Goal: Information Seeking & Learning: Find contact information

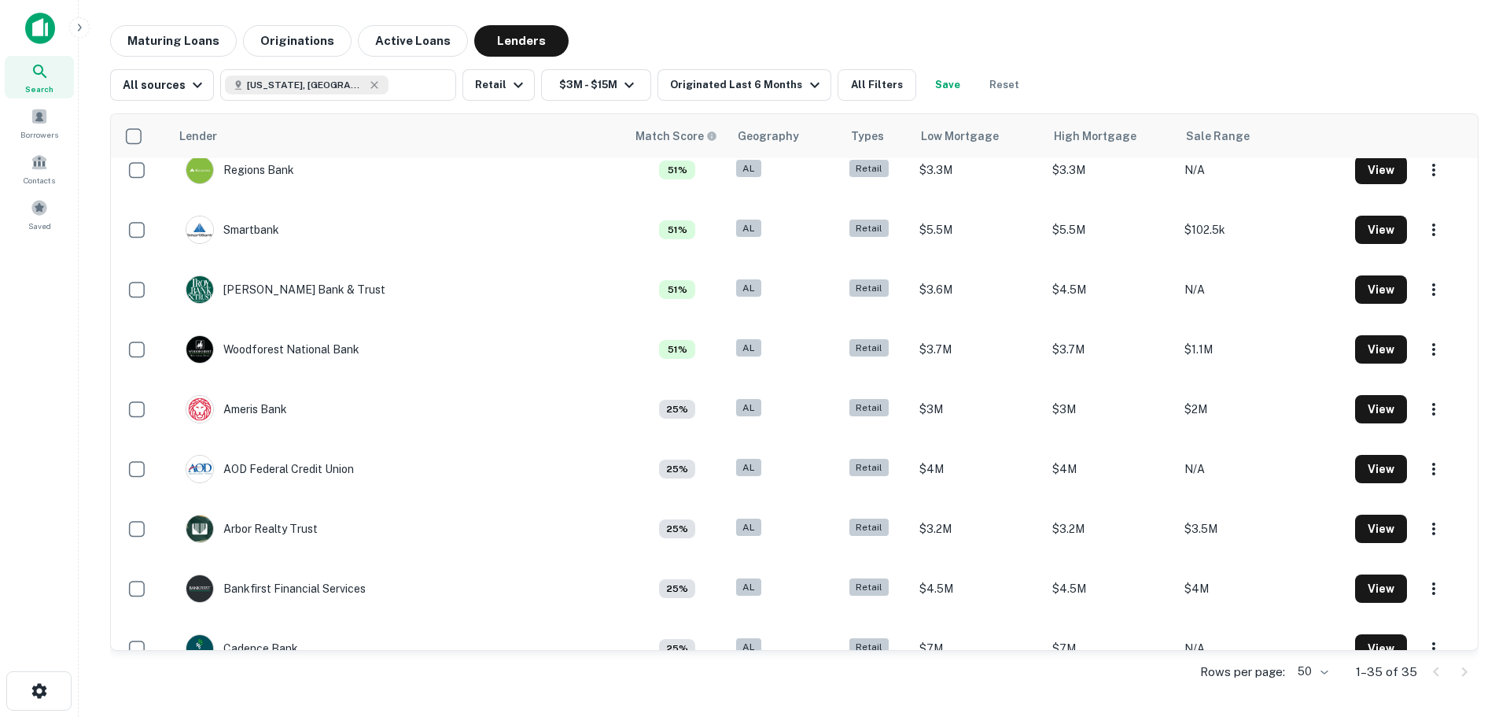
scroll to position [629, 0]
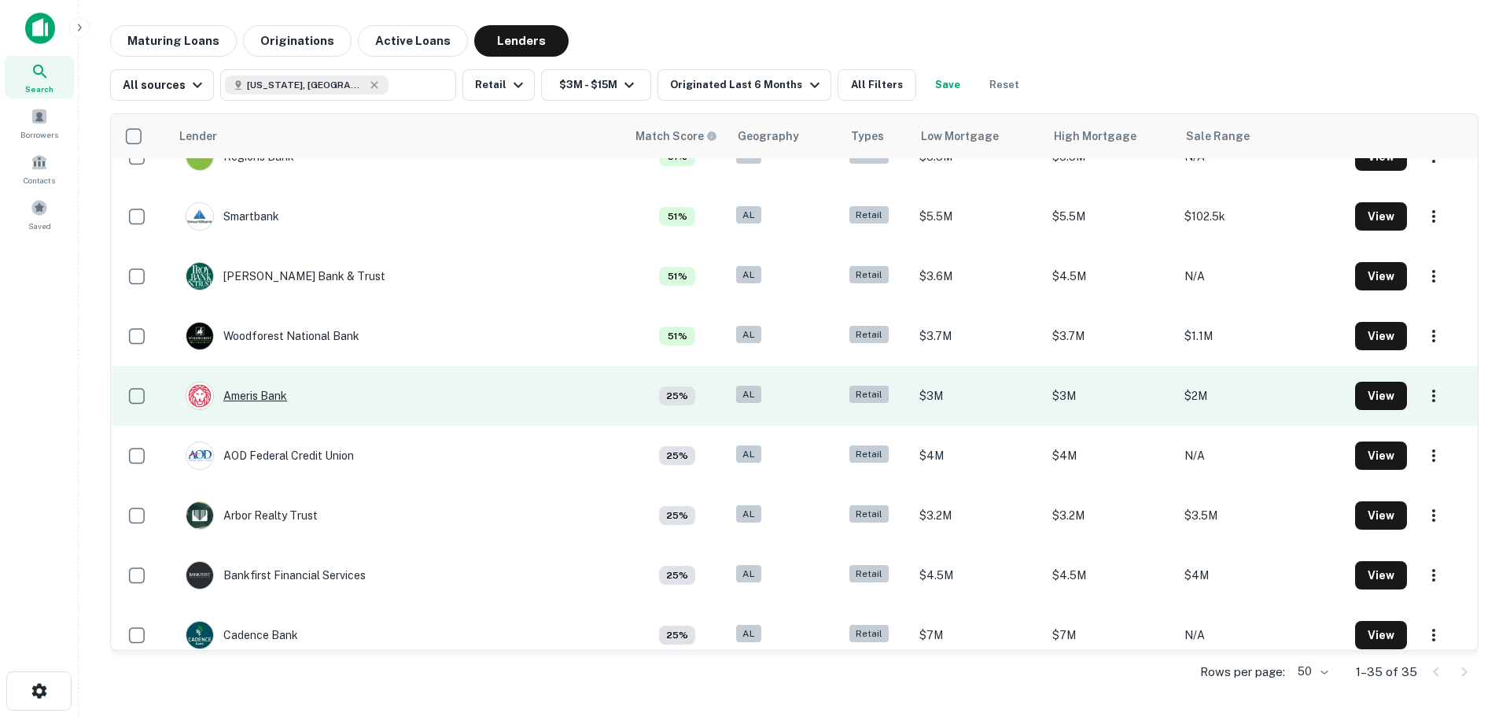
click at [238, 394] on div "Ameris Bank" at bounding box center [236, 396] width 101 height 28
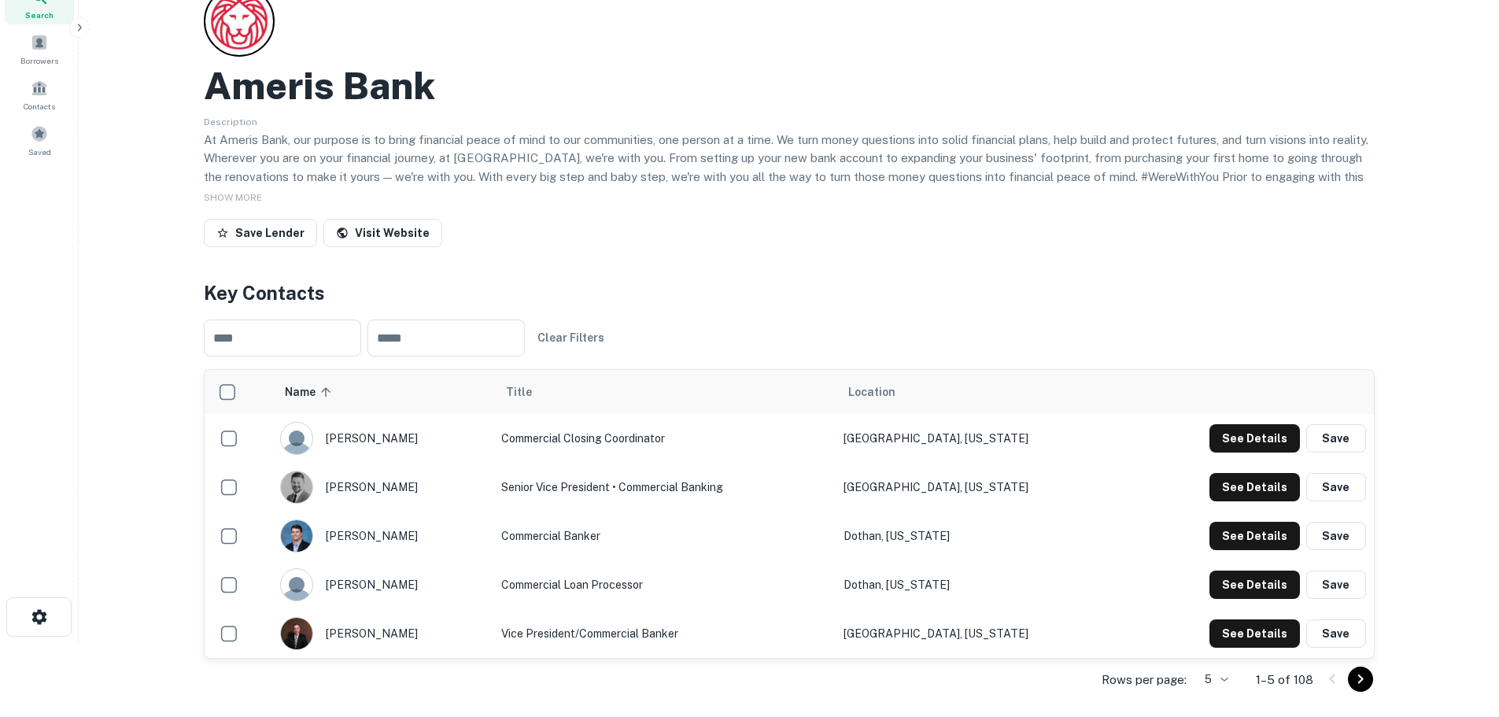
scroll to position [157, 0]
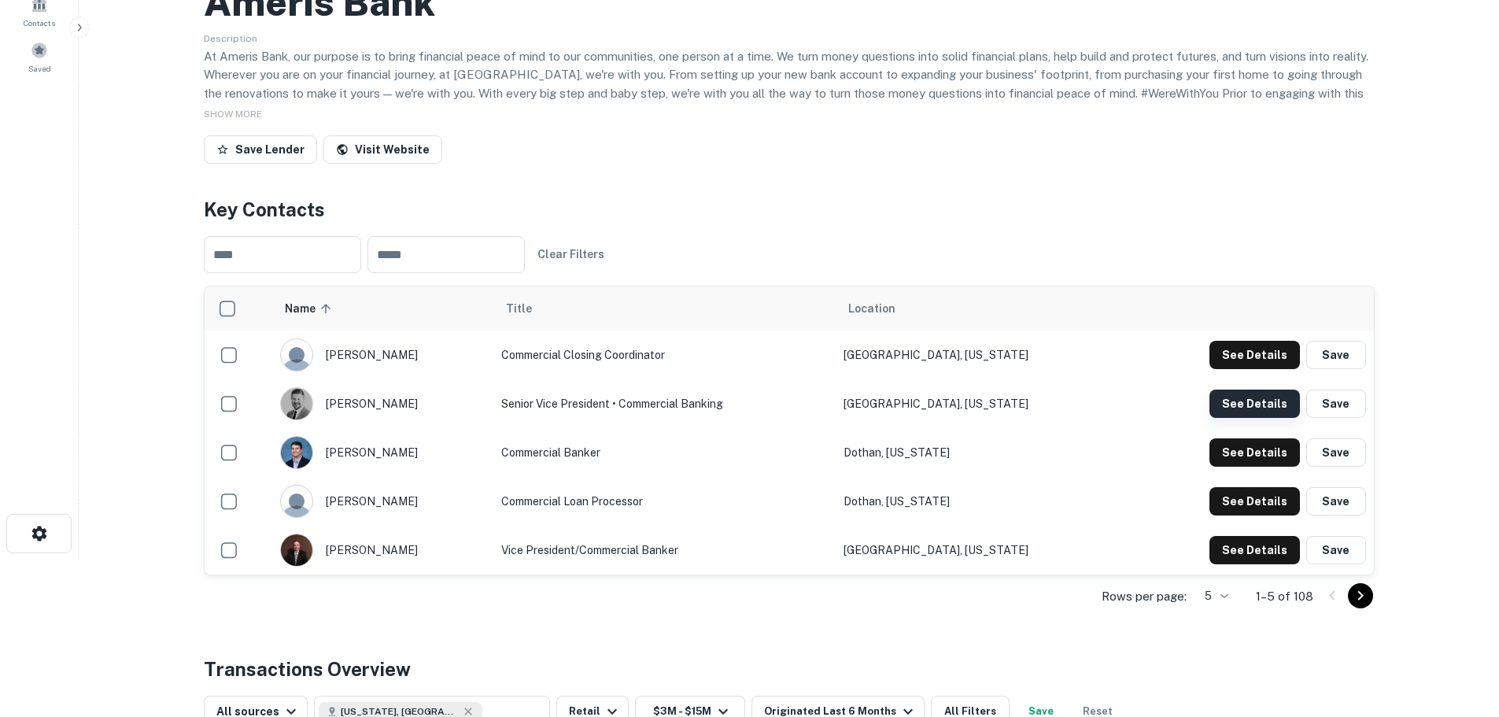
click at [1269, 404] on button "See Details" at bounding box center [1254, 403] width 90 height 28
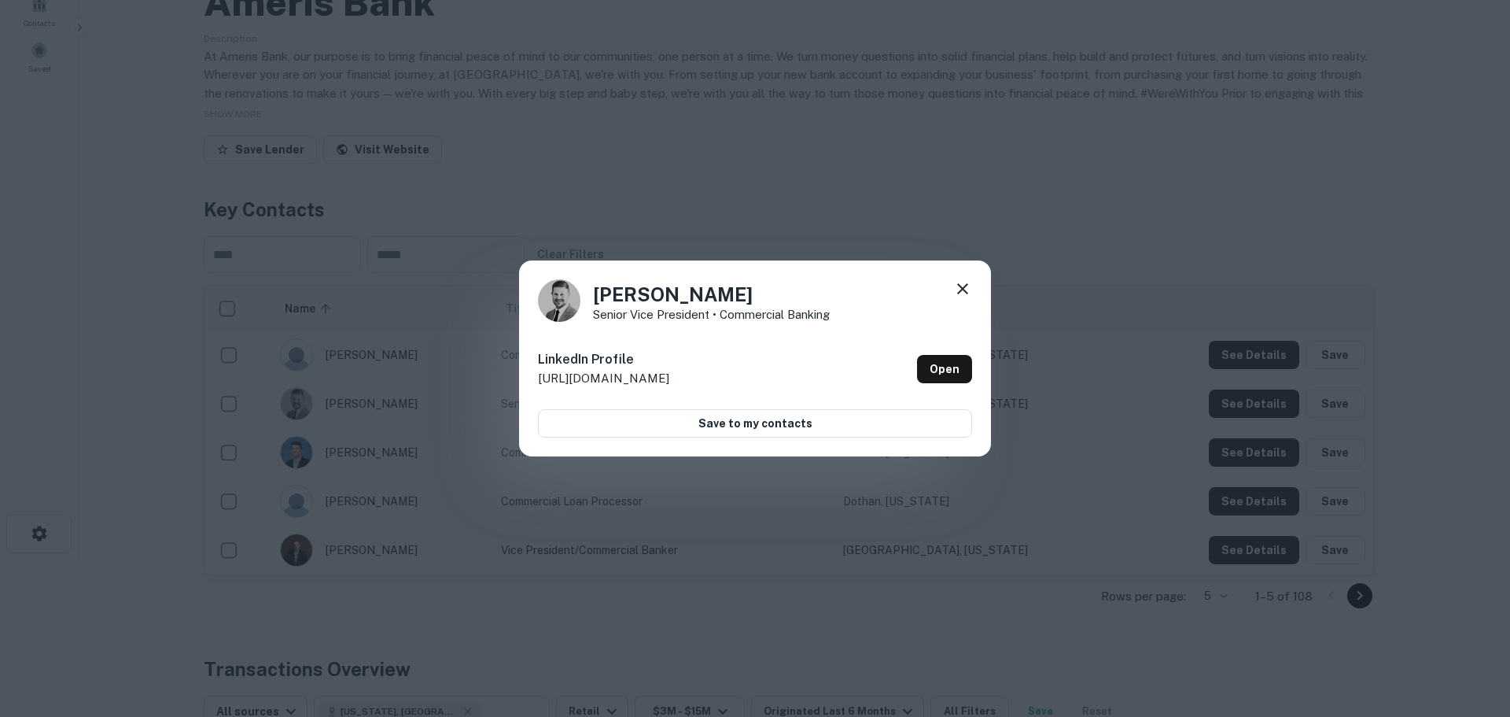
click at [966, 289] on icon at bounding box center [962, 288] width 19 height 19
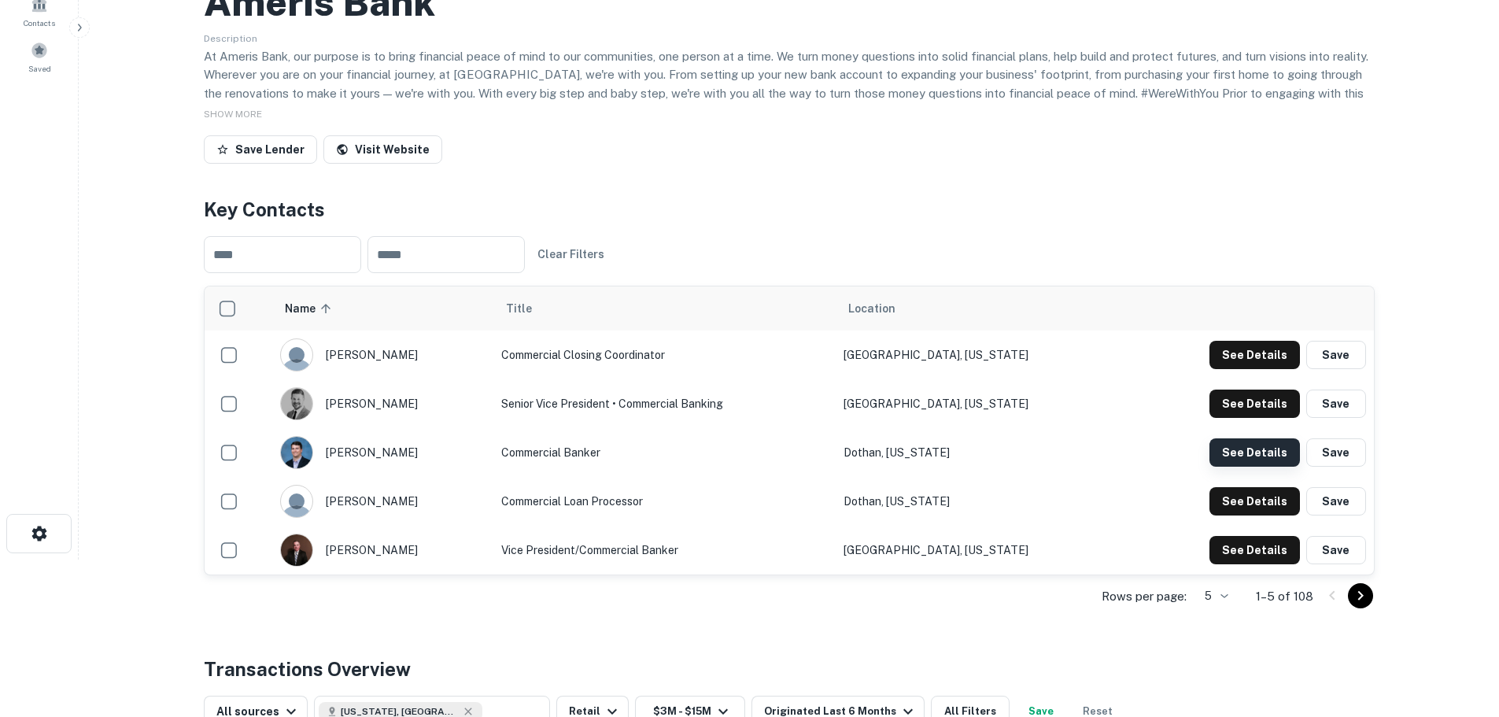
click at [1248, 452] on button "See Details" at bounding box center [1254, 452] width 90 height 28
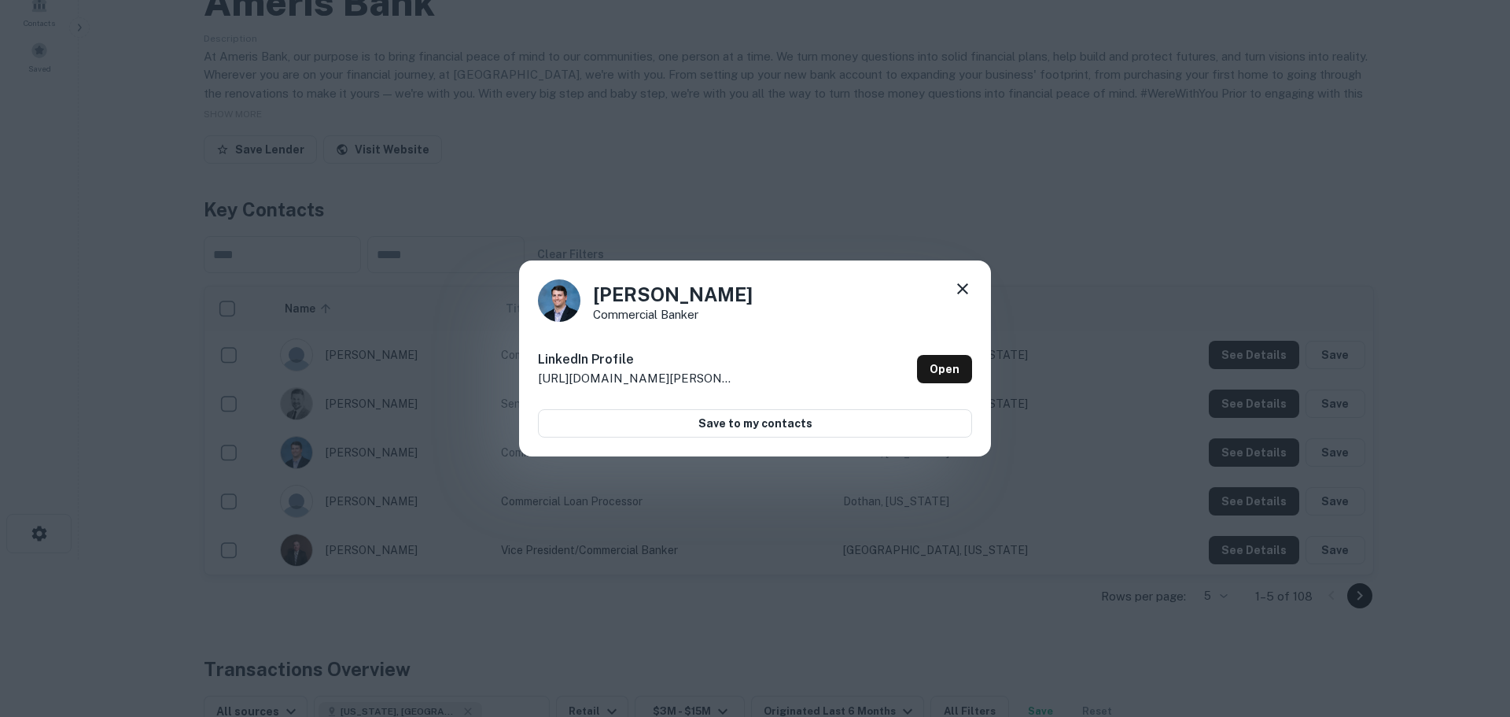
click at [961, 291] on icon at bounding box center [962, 288] width 11 height 11
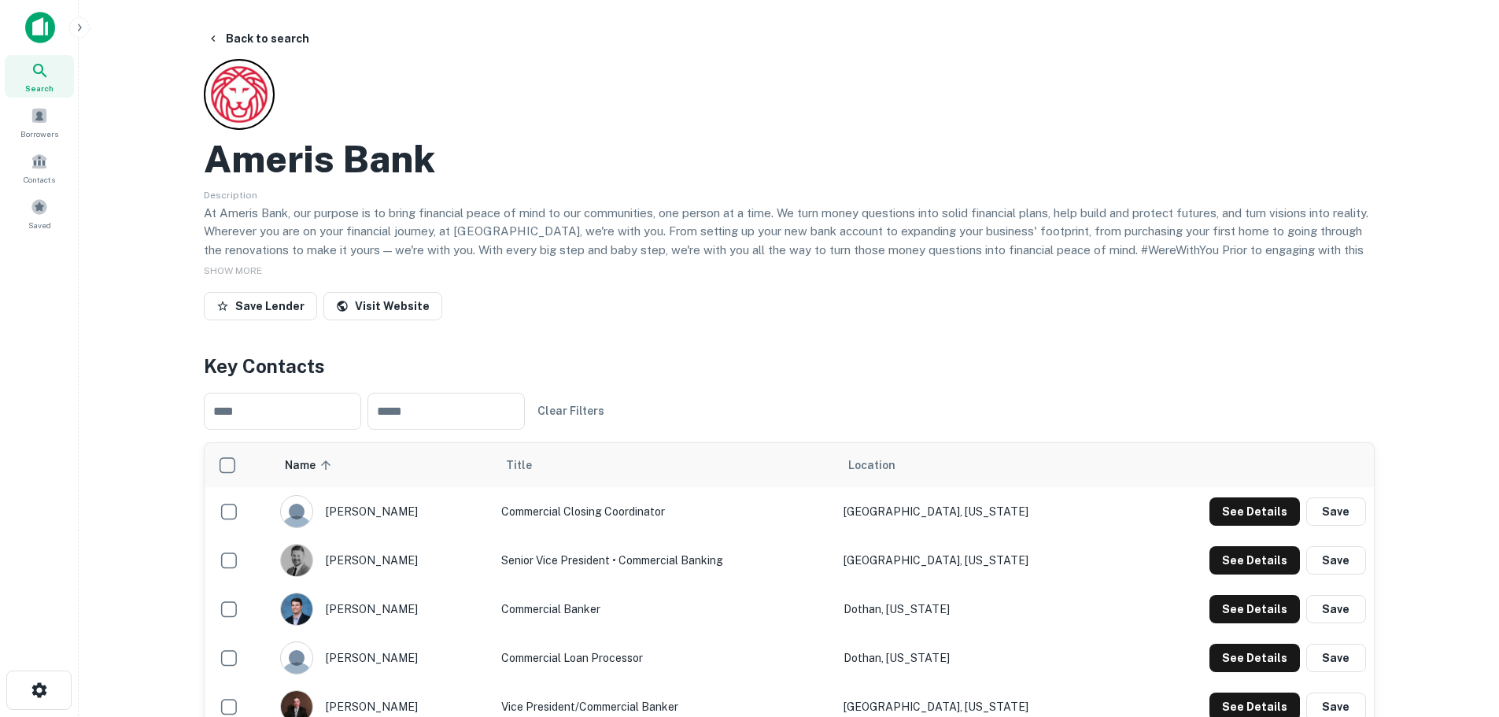
scroll to position [0, 0]
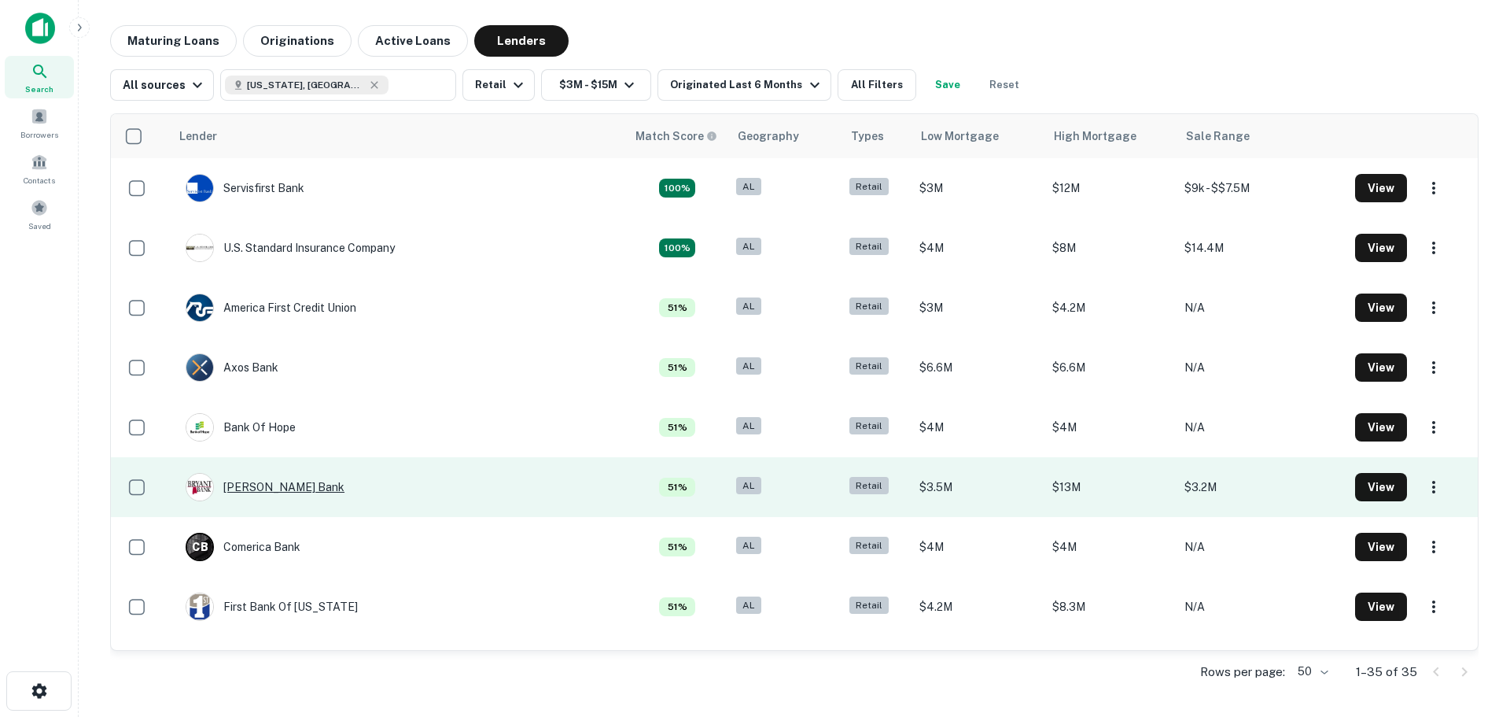
click at [284, 489] on div "Bryant Bank" at bounding box center [265, 487] width 159 height 28
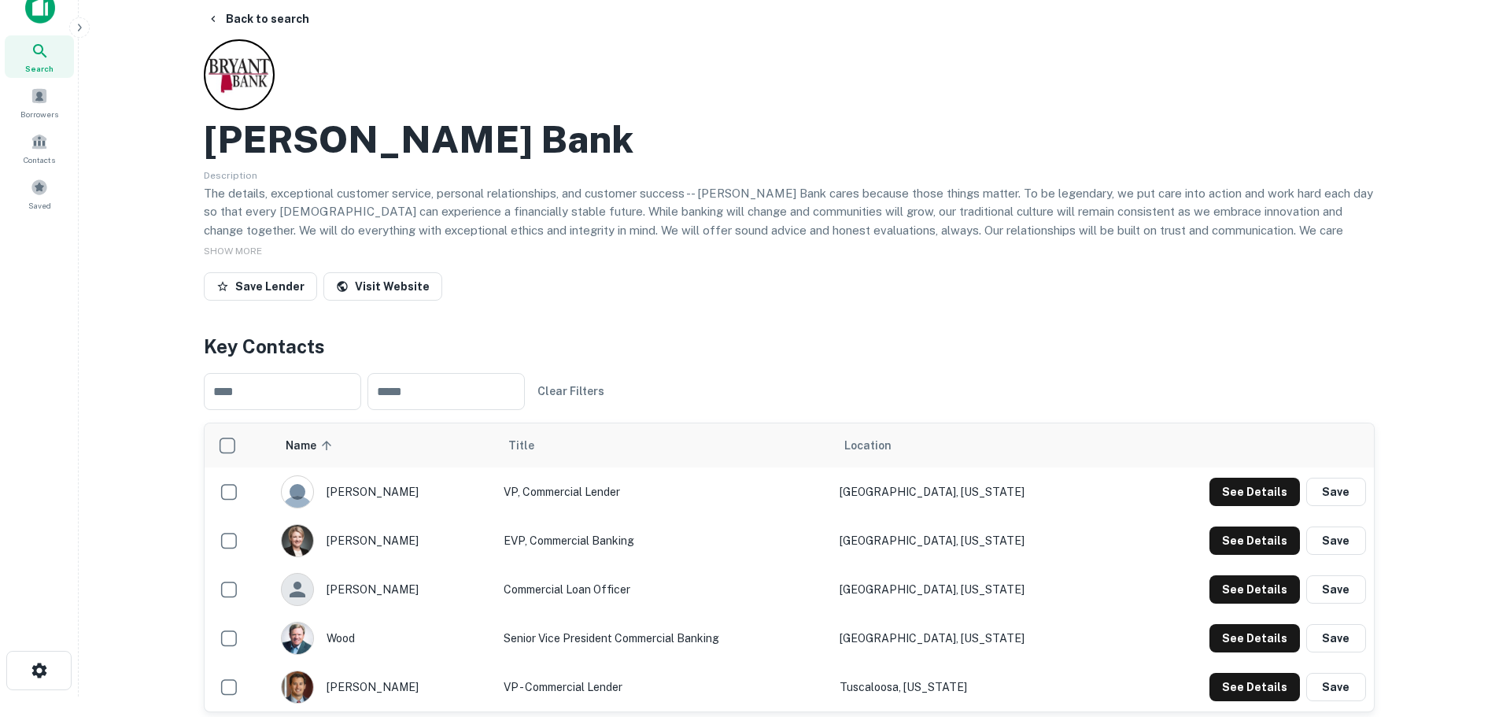
scroll to position [79, 0]
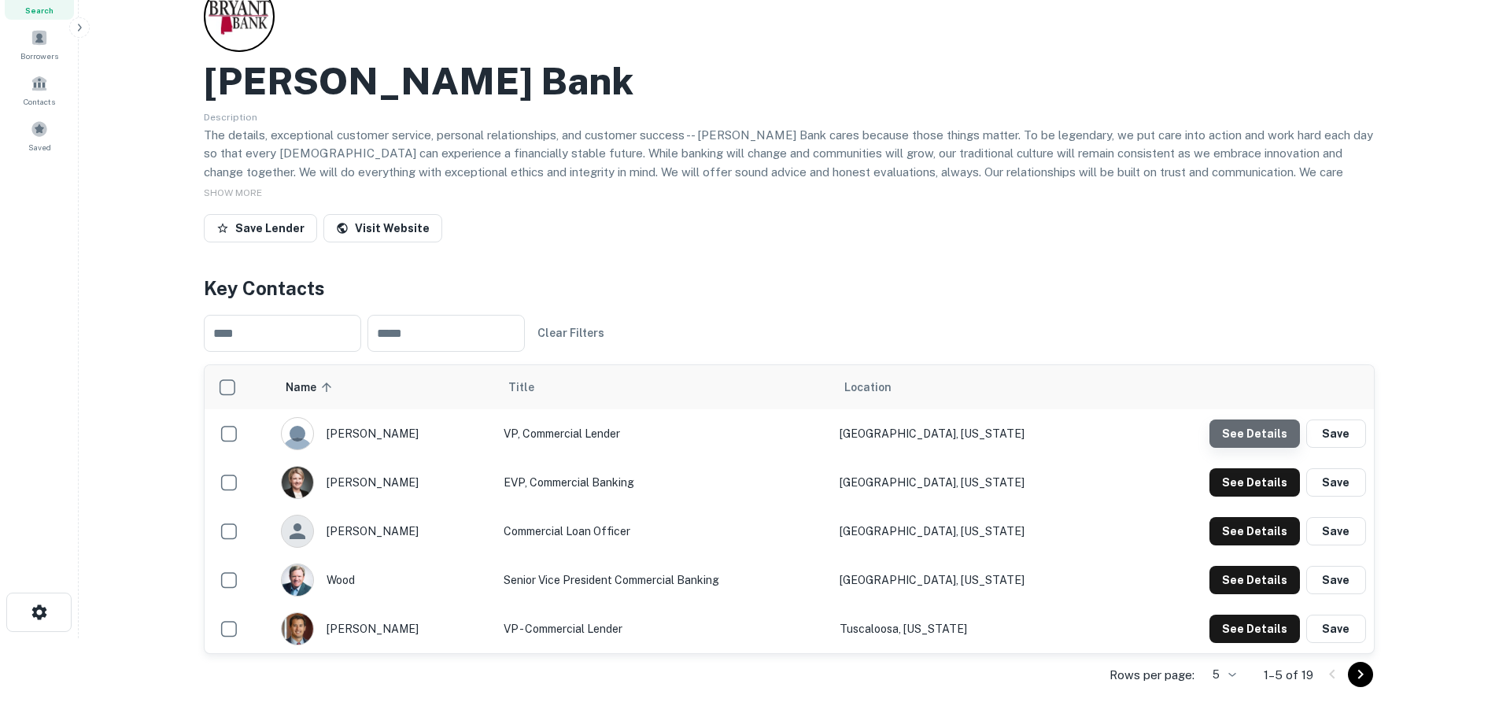
click at [1269, 432] on button "See Details" at bounding box center [1254, 433] width 90 height 28
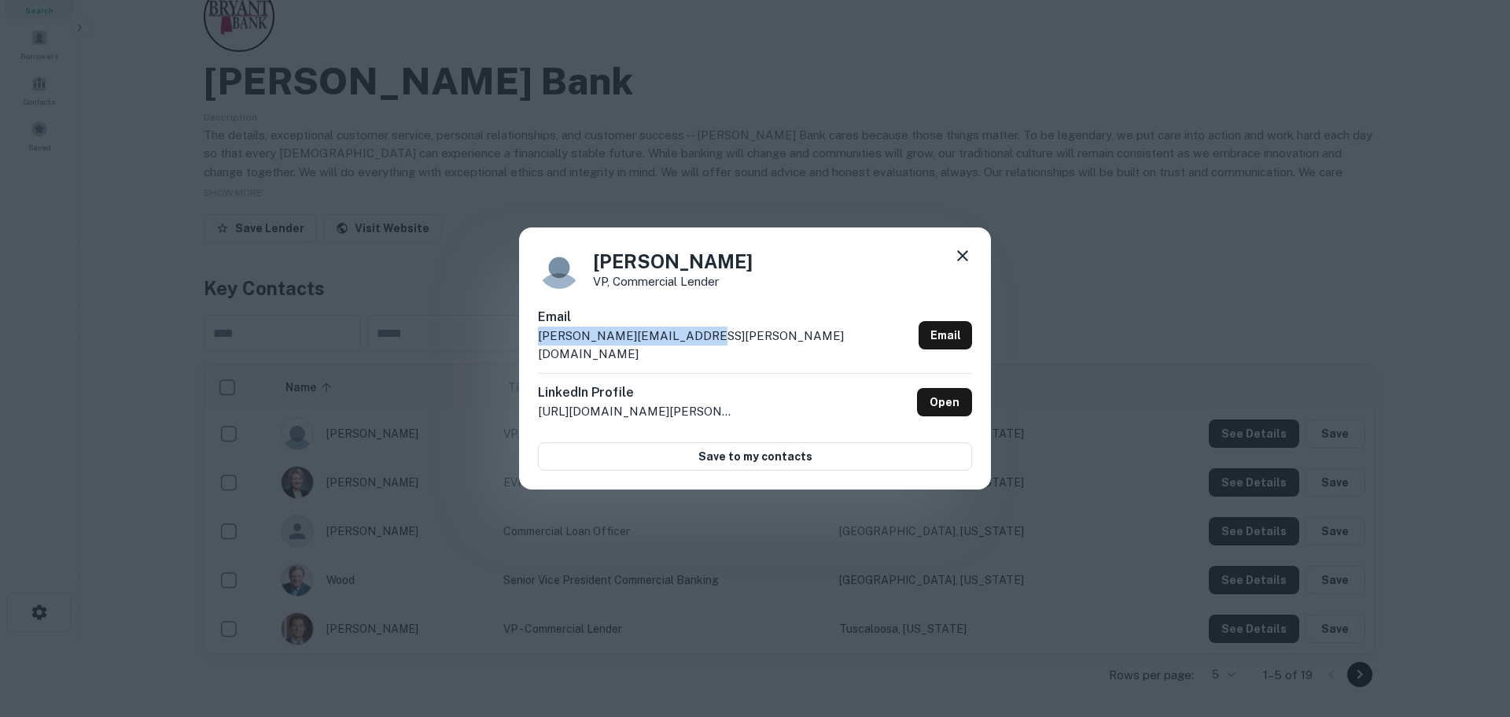
drag, startPoint x: 744, startPoint y: 355, endPoint x: 529, endPoint y: 353, distance: 214.8
click at [529, 353] on div "Ross Silas VP, Commercial Lender Email ross.silas@bryantbank.com Email LinkedIn…" at bounding box center [755, 358] width 472 height 263
copy p "ross.silas@bryantbank.com"
click at [965, 260] on icon at bounding box center [962, 255] width 19 height 19
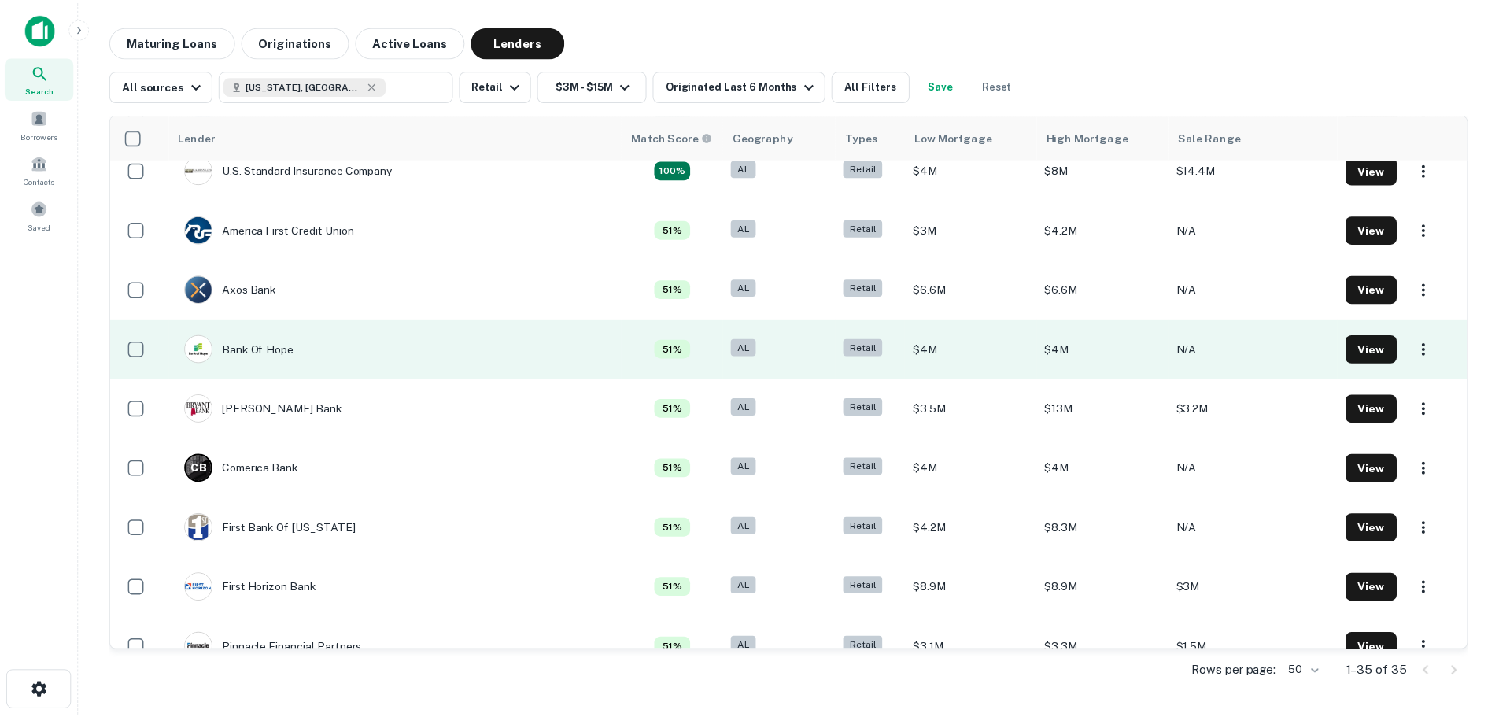
scroll to position [157, 0]
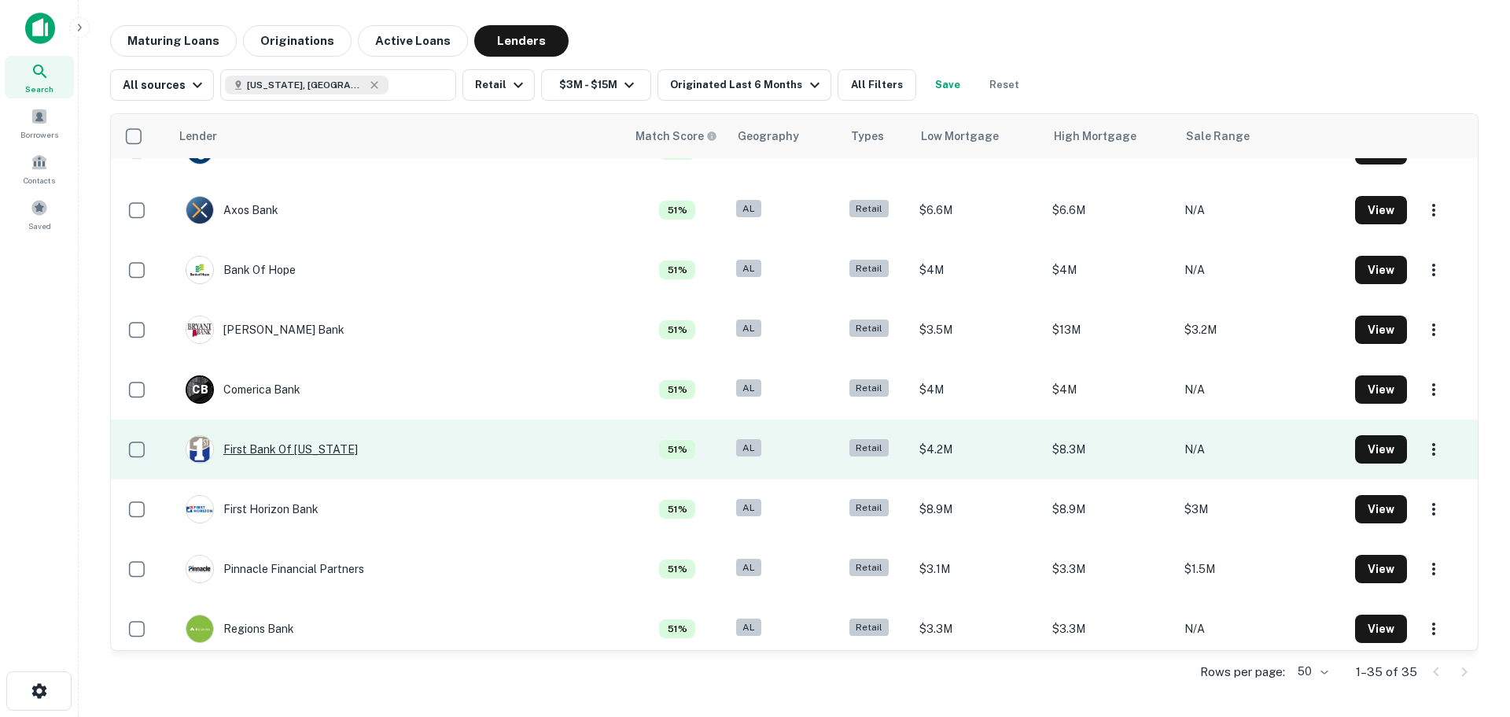
click at [318, 441] on div "First Bank Of Alabama" at bounding box center [272, 449] width 172 height 28
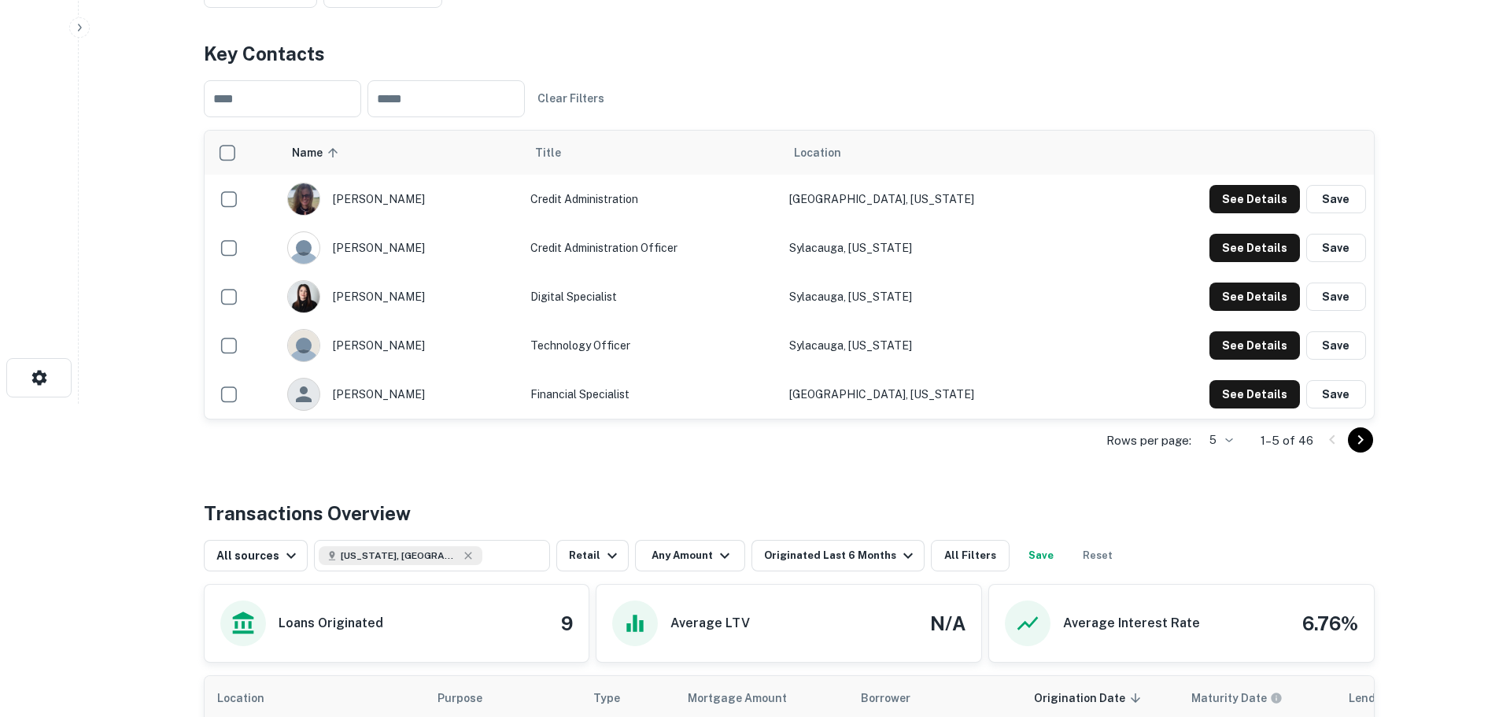
scroll to position [236, 0]
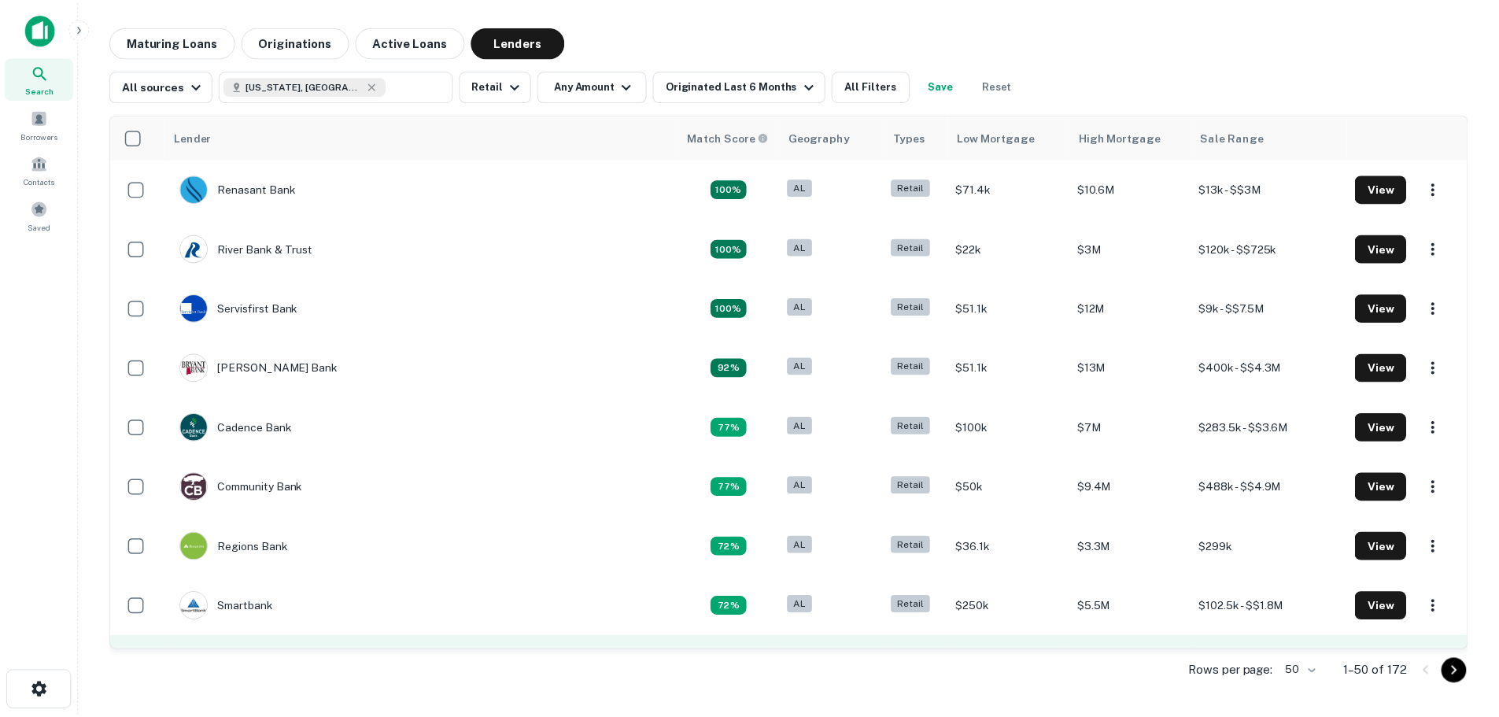
scroll to position [79, 0]
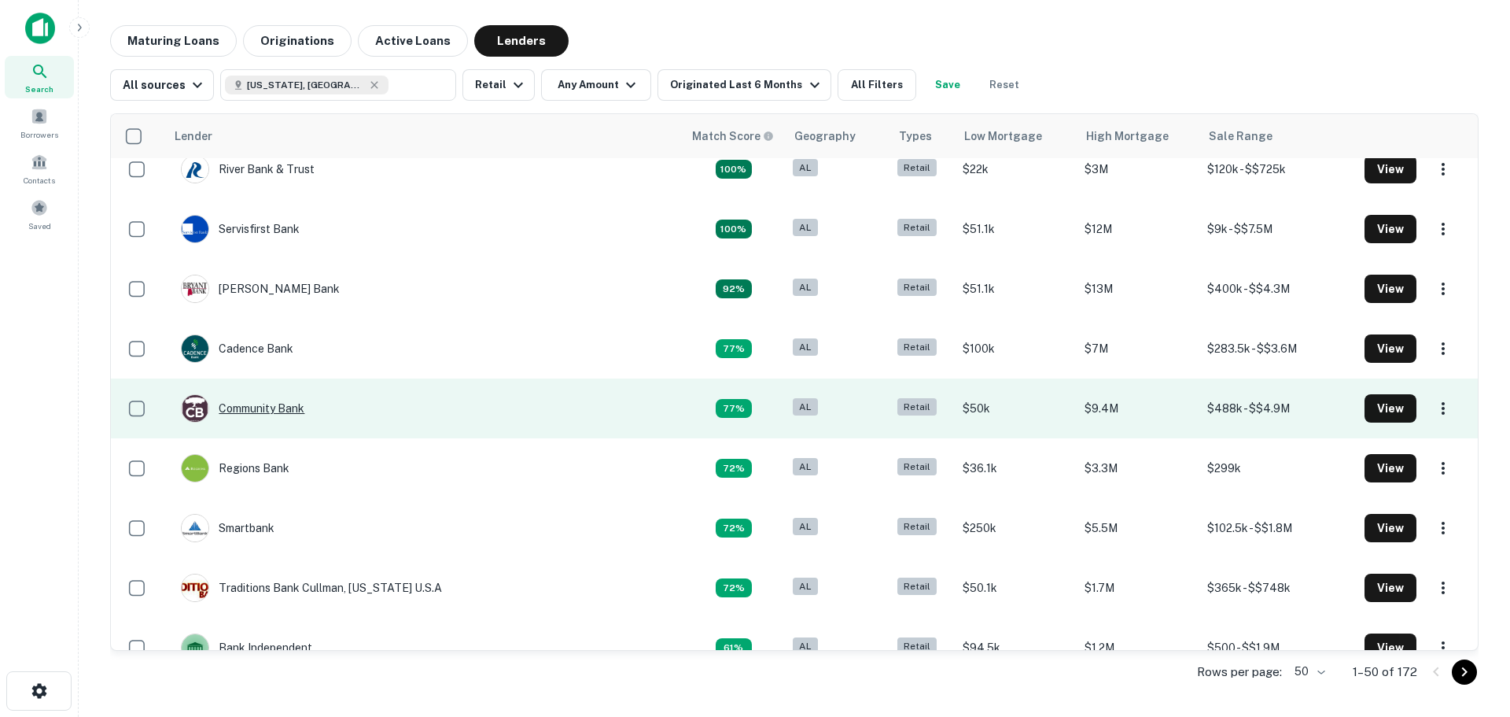
click at [263, 408] on div "Community Bank" at bounding box center [243, 408] width 124 height 28
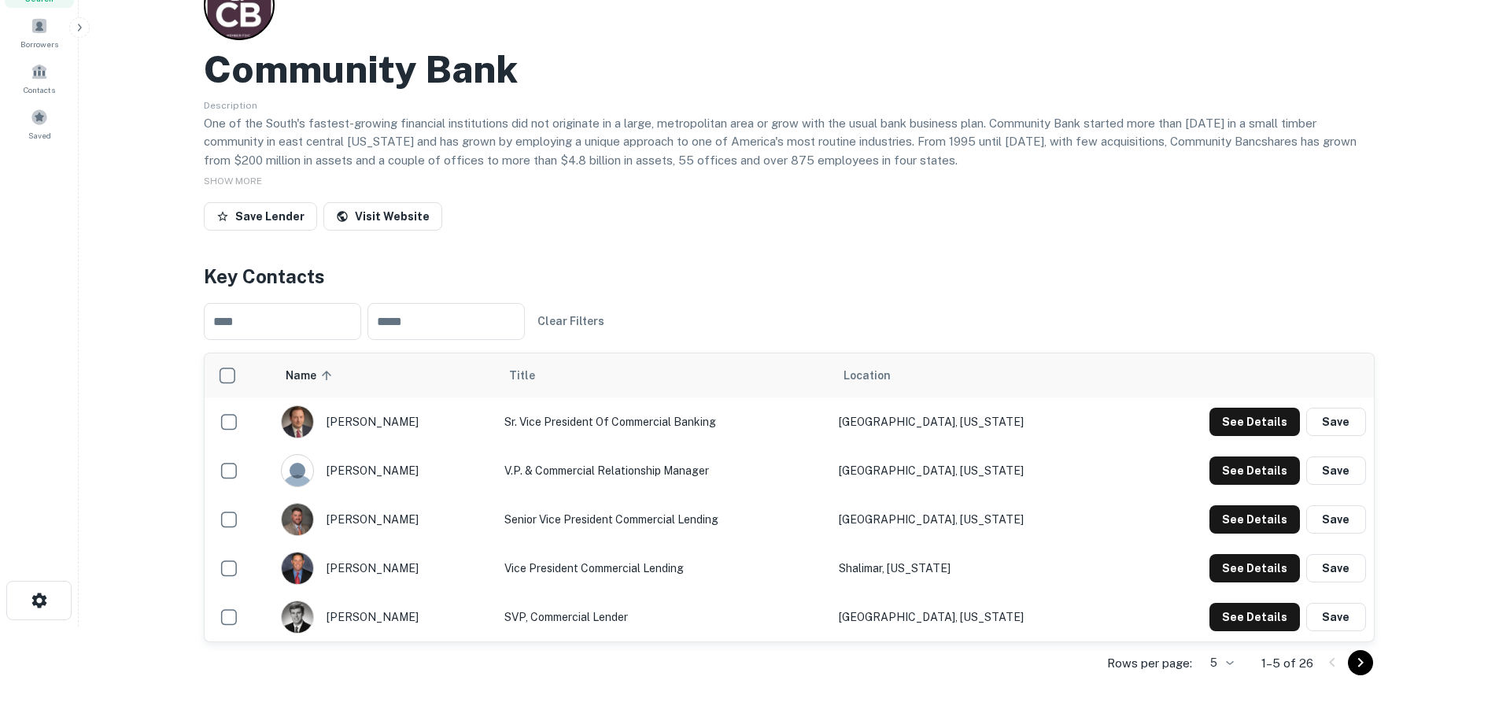
scroll to position [157, 0]
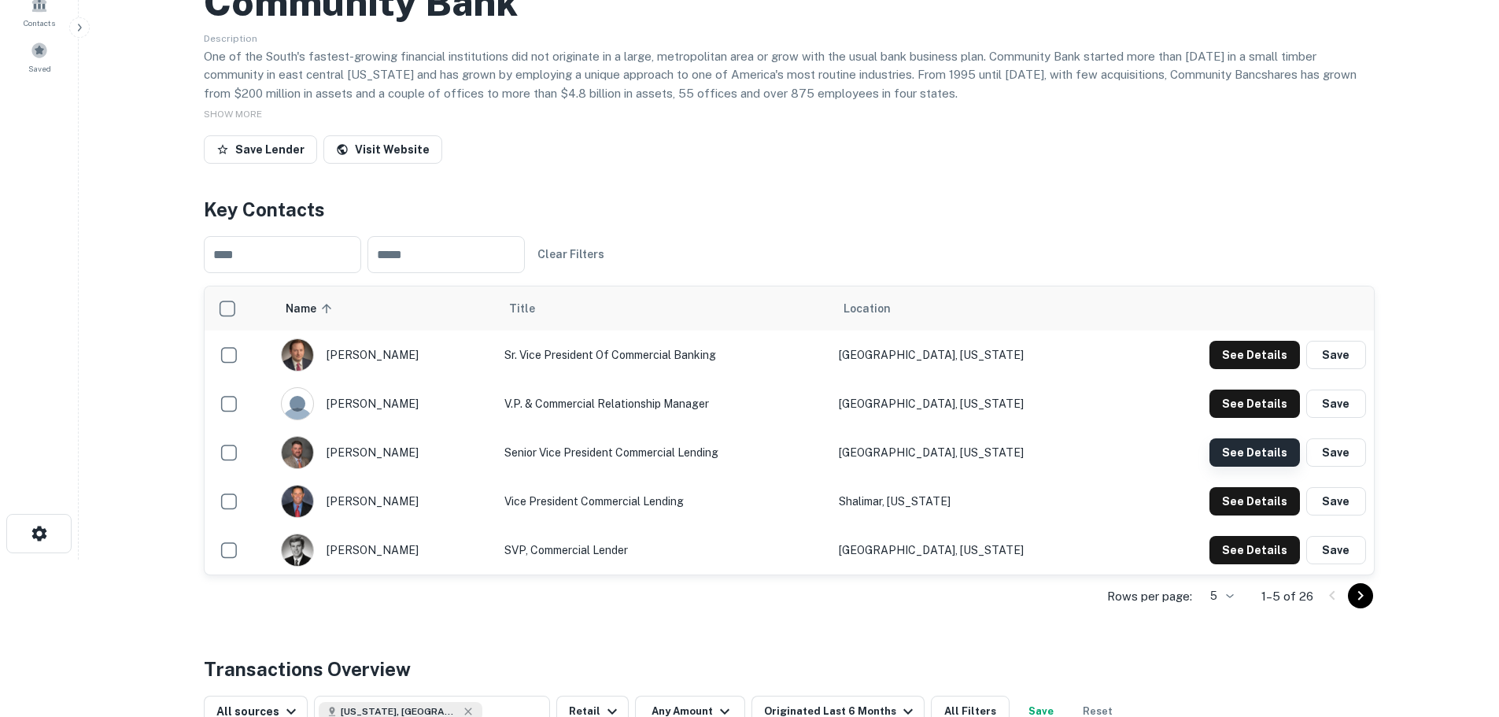
click at [1232, 449] on button "See Details" at bounding box center [1254, 452] width 90 height 28
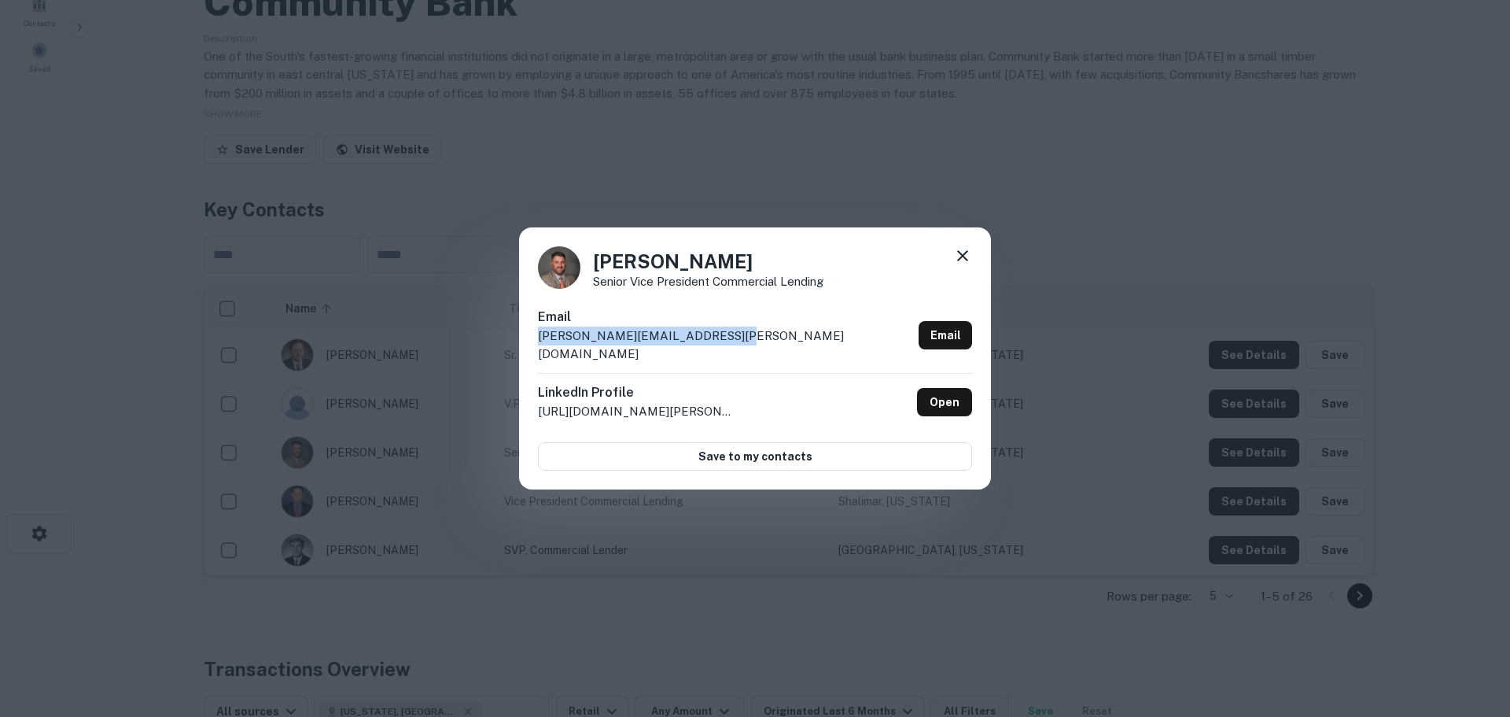
drag, startPoint x: 743, startPoint y: 350, endPoint x: 519, endPoint y: 349, distance: 223.4
click at [519, 349] on div "Kirk Wilburn Senior Vice President Commercial Lending Email kirk.wilburn@commun…" at bounding box center [755, 358] width 472 height 263
copy p "kirk.wilburn@communitybank.net"
click at [968, 260] on icon at bounding box center [962, 255] width 19 height 19
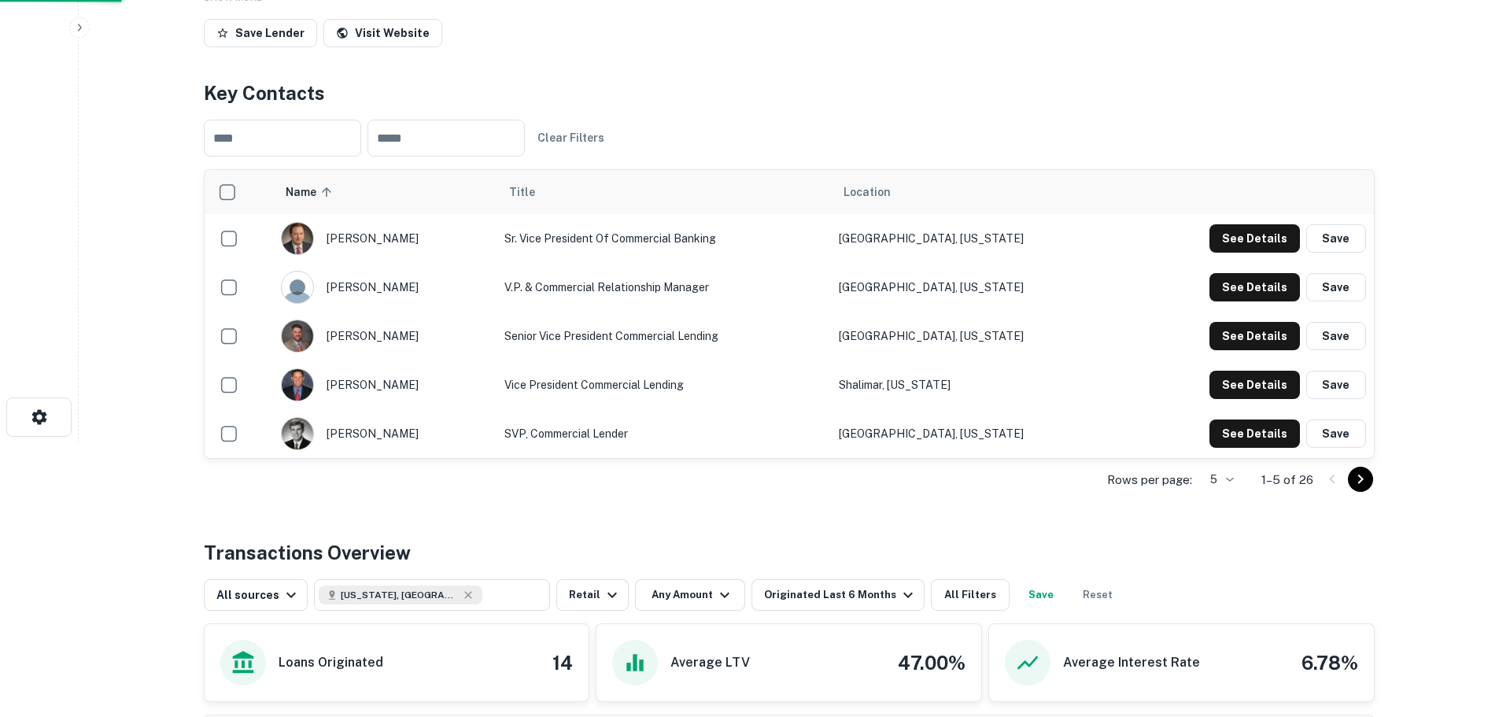
scroll to position [315, 0]
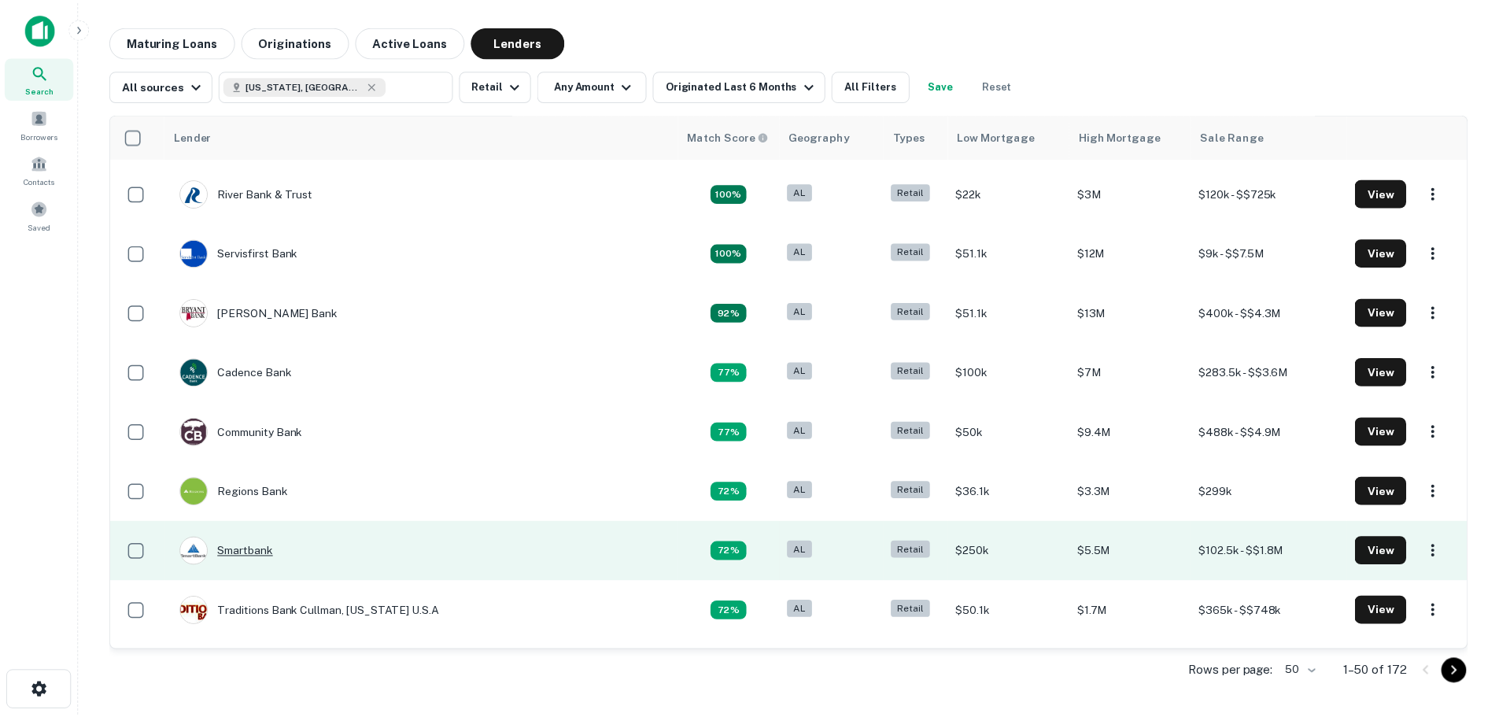
scroll to position [79, 0]
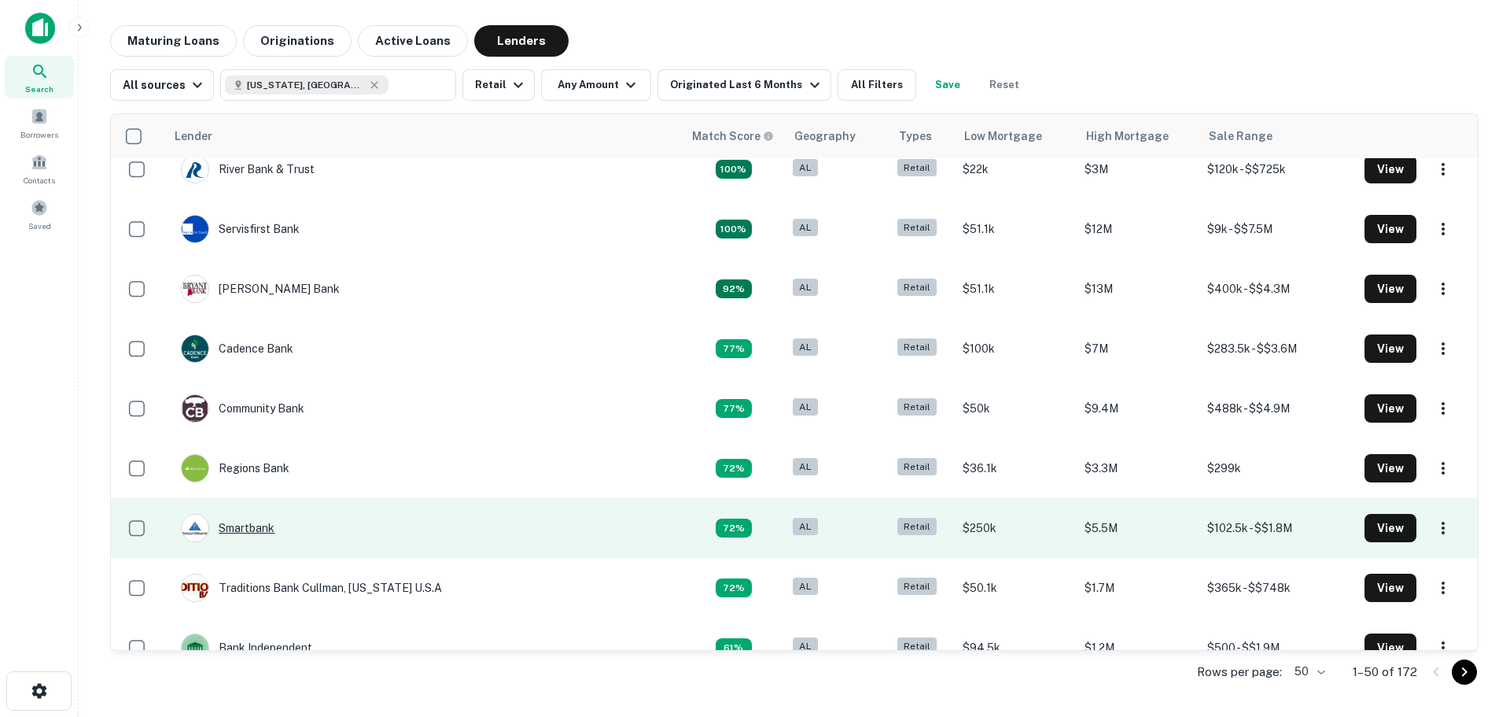
click at [253, 529] on div "Smartbank" at bounding box center [228, 528] width 94 height 28
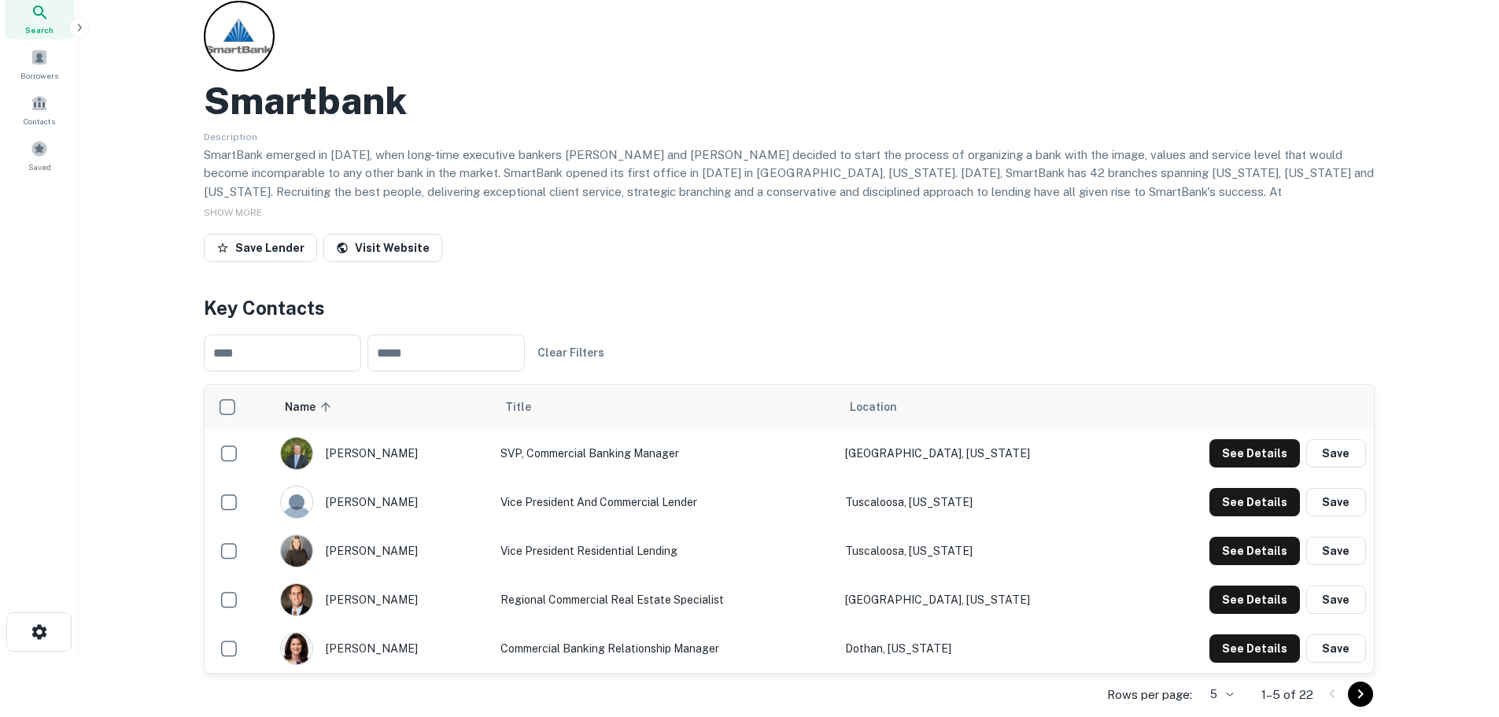
scroll to position [157, 0]
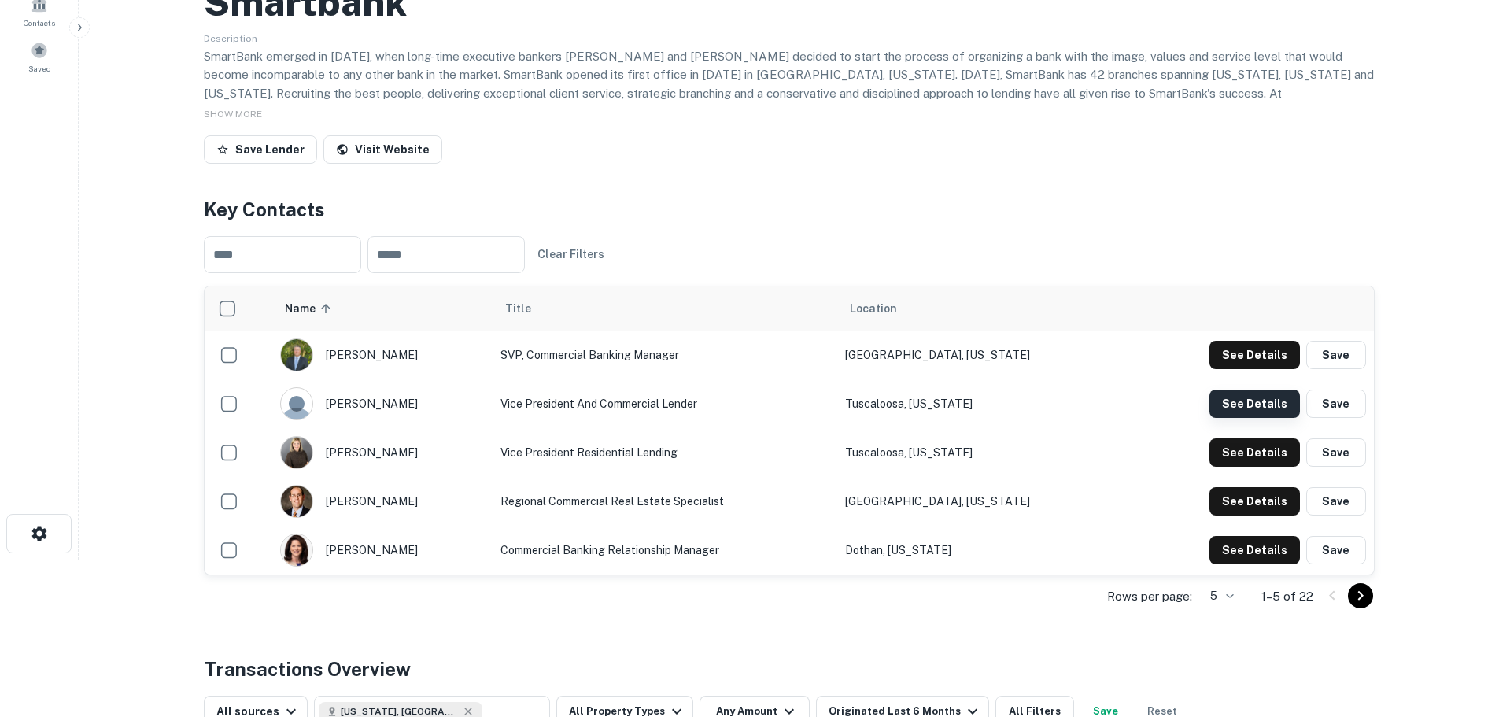
click at [1252, 402] on button "See Details" at bounding box center [1254, 403] width 90 height 28
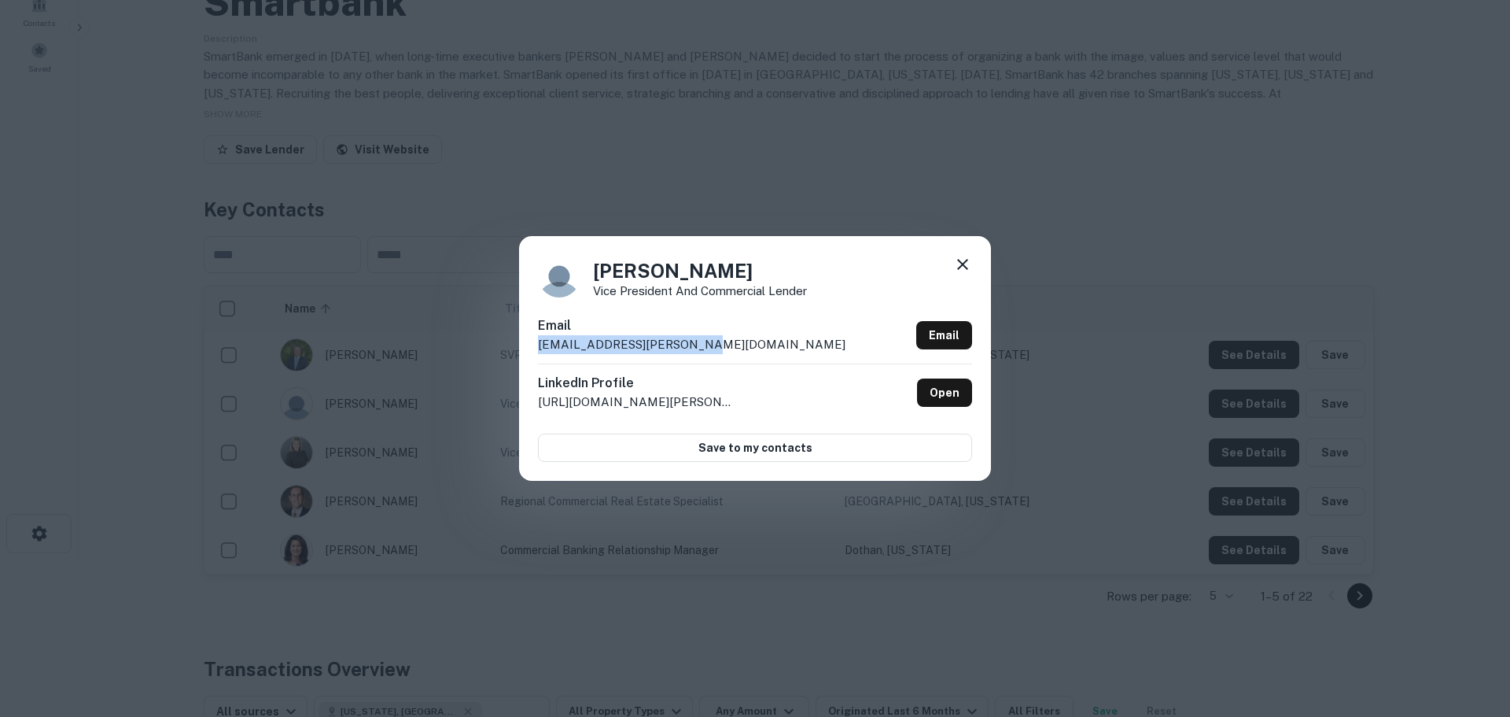
drag, startPoint x: 735, startPoint y: 345, endPoint x: 519, endPoint y: 347, distance: 215.6
click at [519, 347] on div "June Holmes Vice President and Commercial Lender Email june.holmes@smartbank.co…" at bounding box center [755, 358] width 472 height 244
copy p "june.holmes@smartbank.com"
click at [961, 267] on icon at bounding box center [962, 264] width 19 height 19
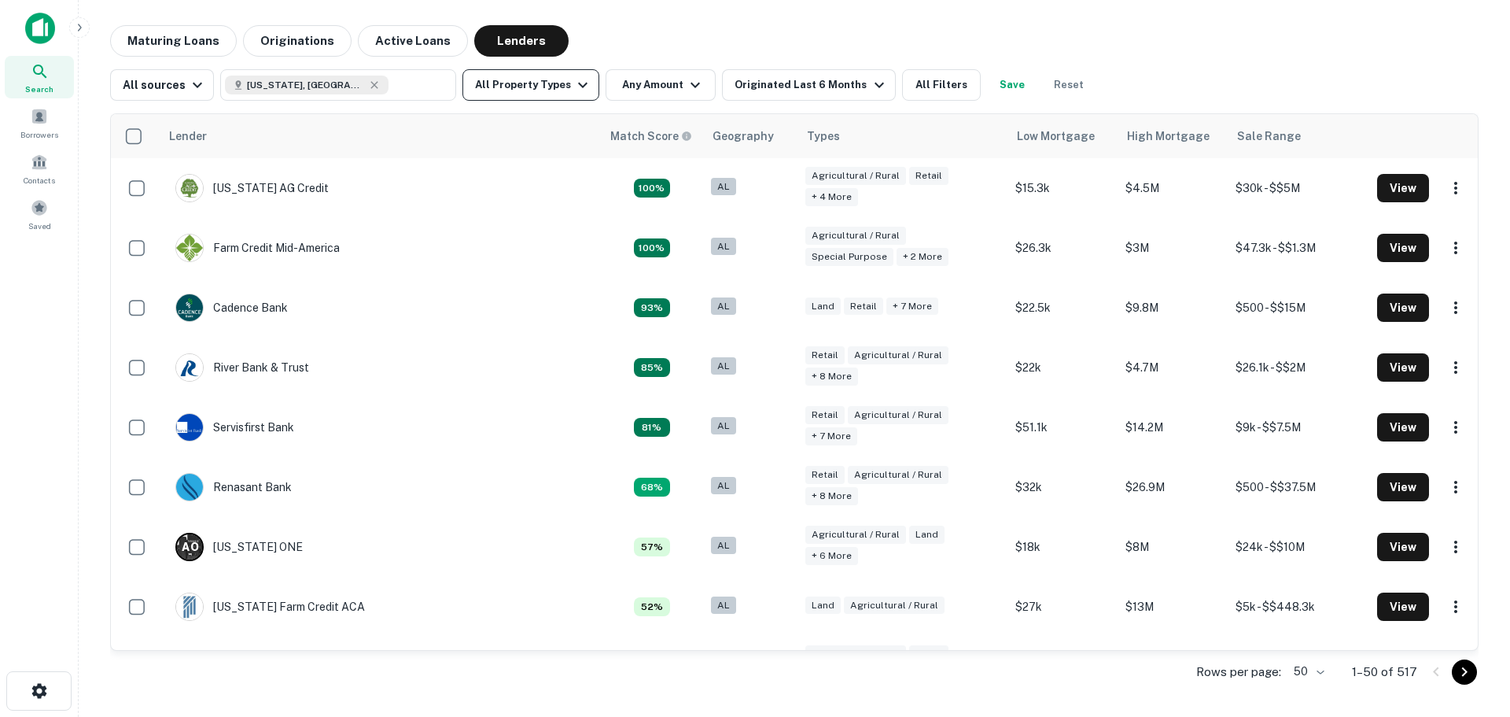
click at [574, 89] on icon "button" at bounding box center [583, 85] width 19 height 19
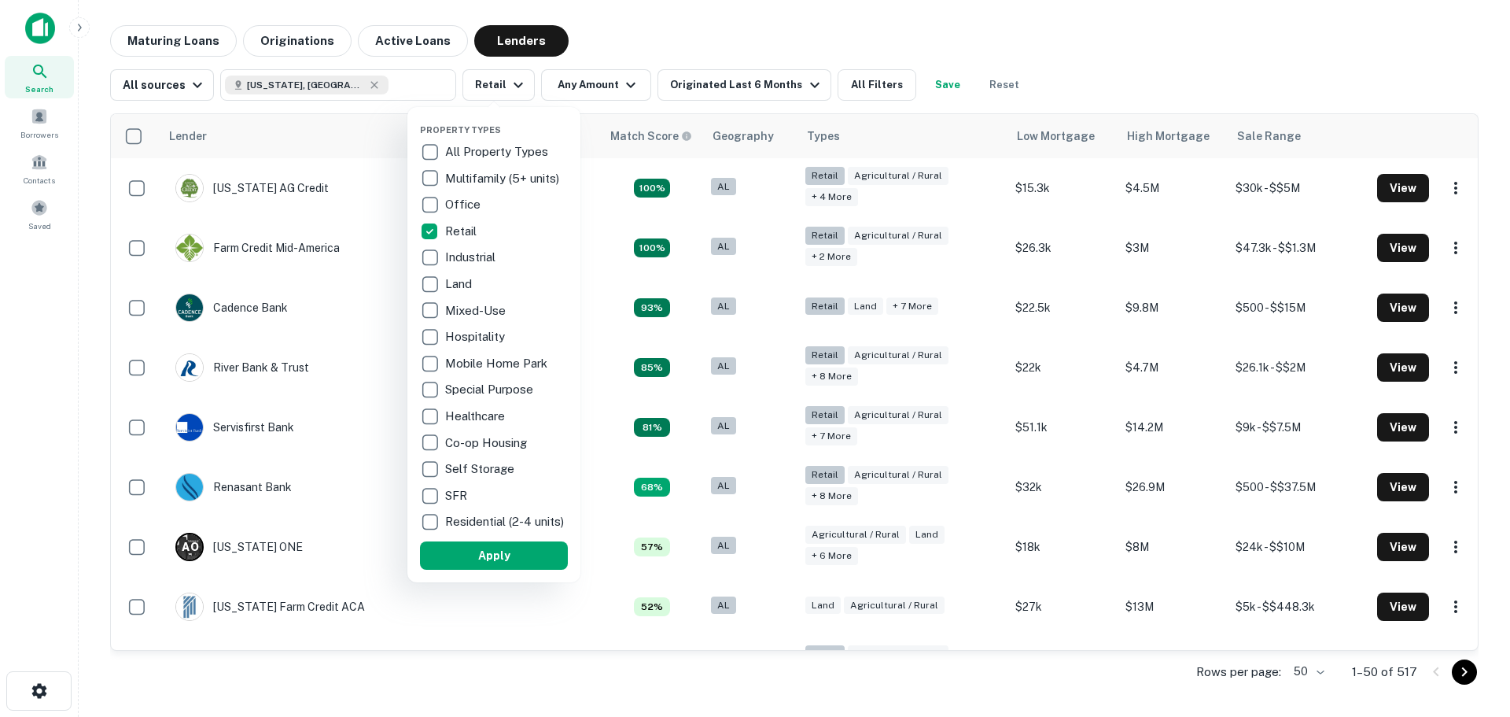
click at [512, 552] on button "Apply" at bounding box center [494, 555] width 148 height 28
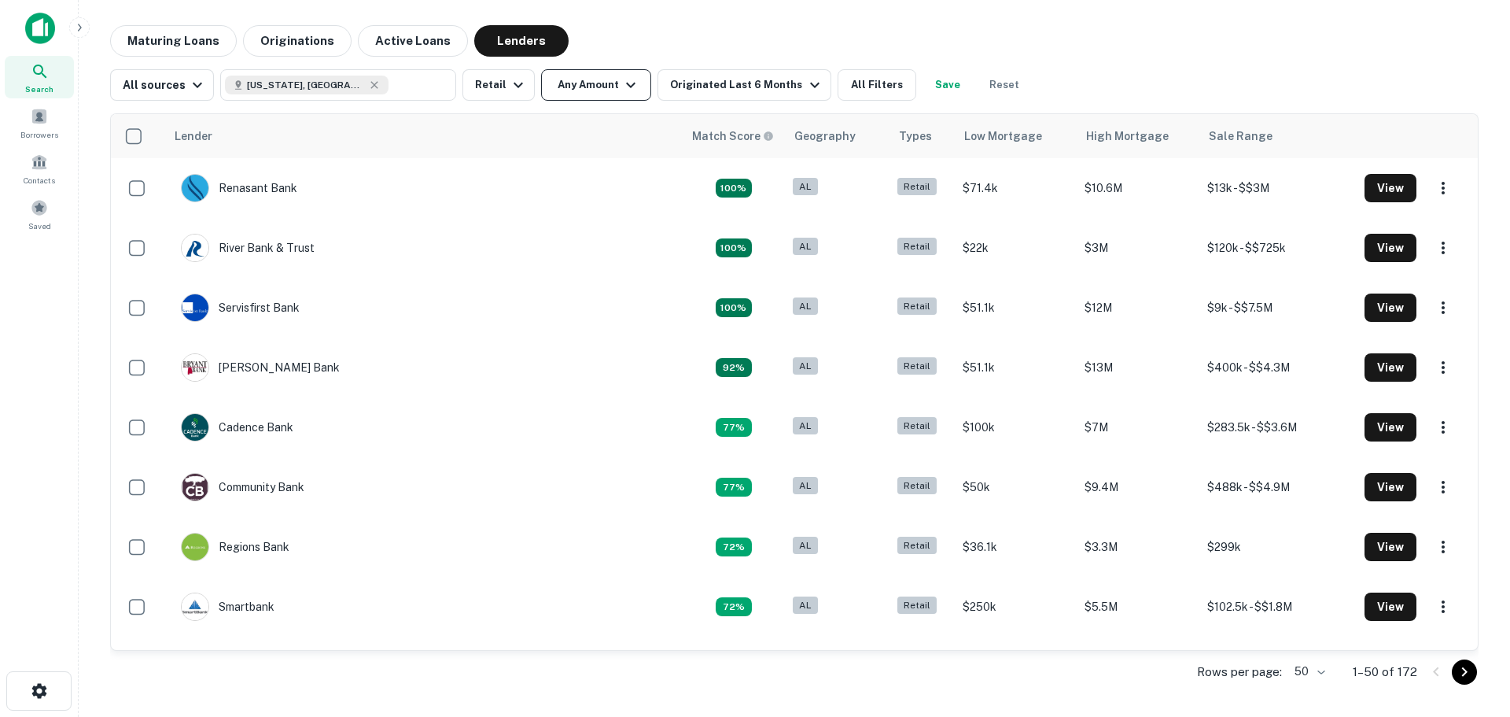
click at [578, 77] on button "Any Amount" at bounding box center [596, 84] width 110 height 31
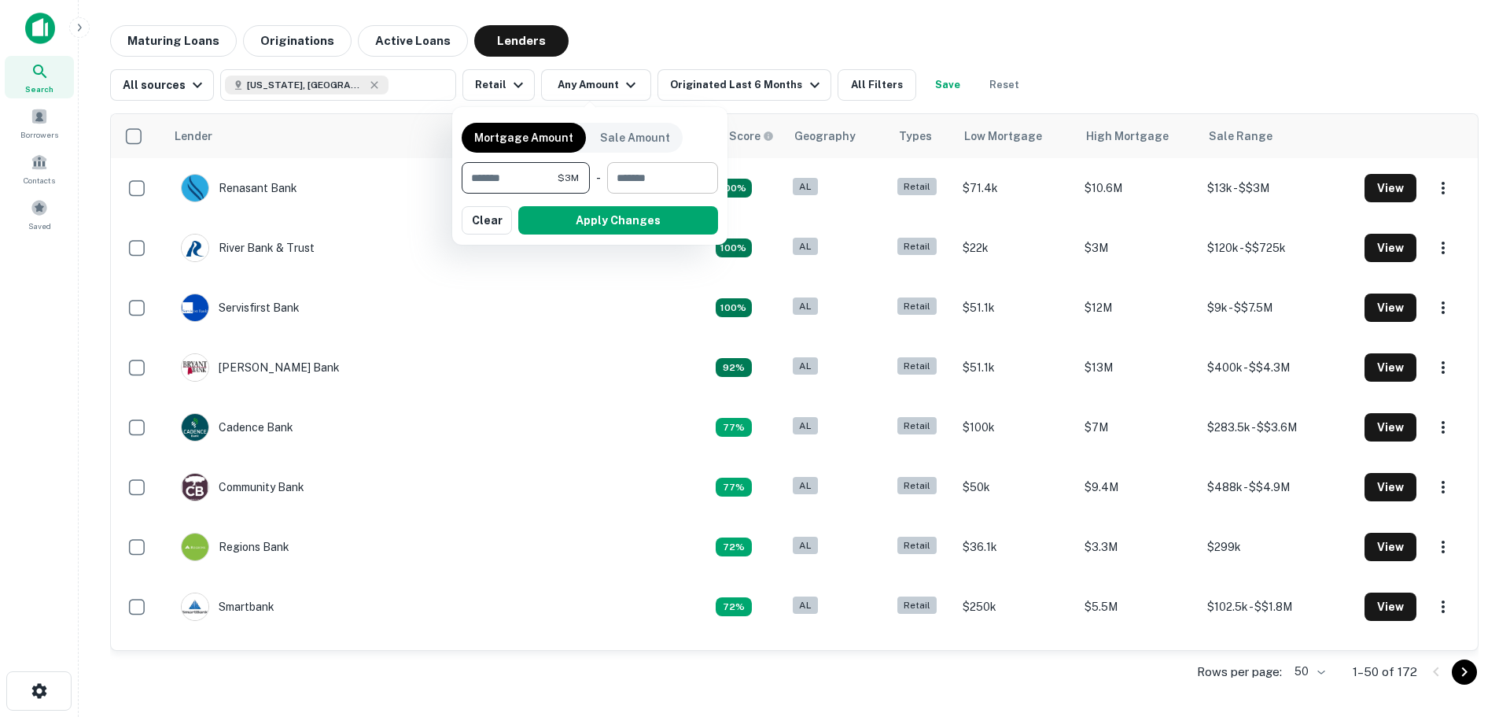
type input "*******"
click at [633, 176] on input "number" at bounding box center [657, 177] width 100 height 31
type input "********"
click at [633, 223] on button "Apply Changes" at bounding box center [618, 220] width 200 height 28
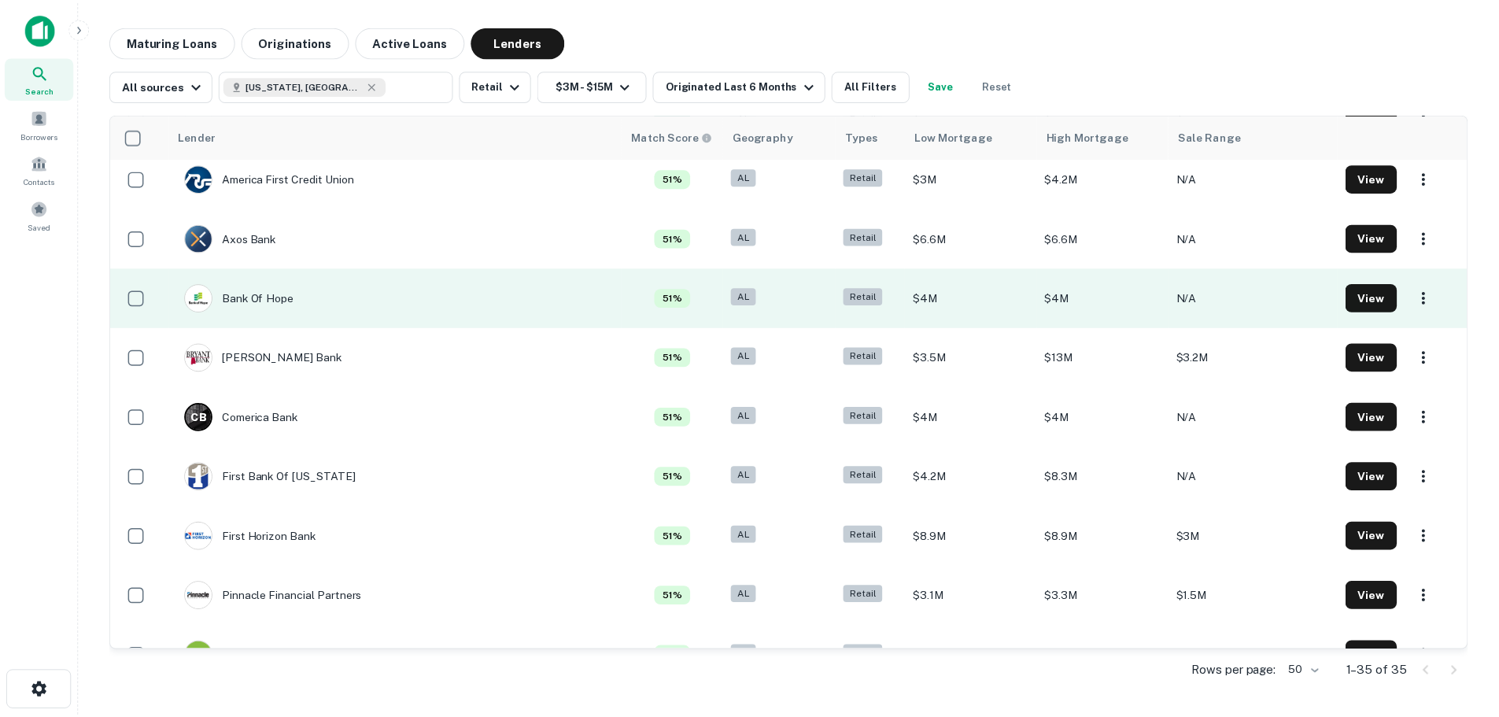
scroll to position [157, 0]
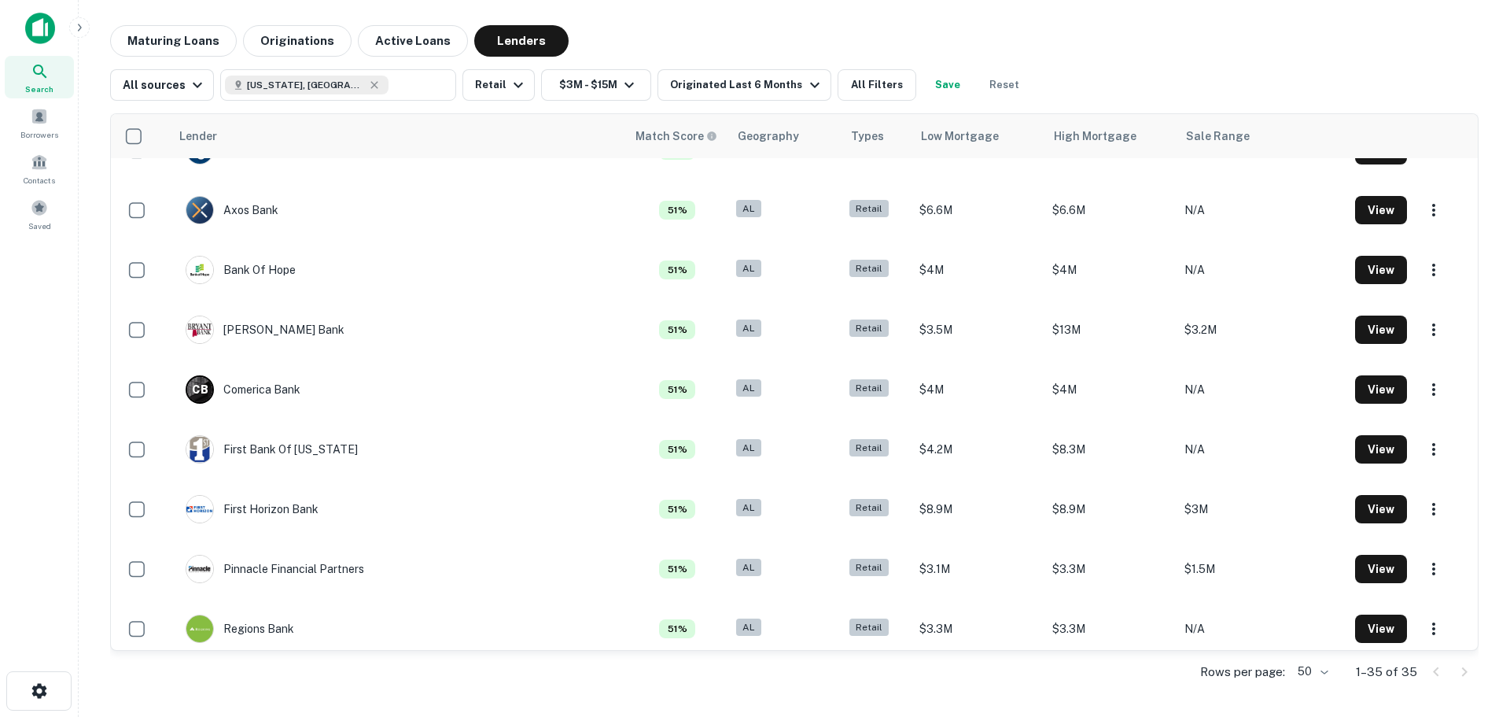
drag, startPoint x: 288, startPoint y: 395, endPoint x: 72, endPoint y: 459, distance: 225.8
click at [70, 459] on div "Search Borrowers Contacts Saved" at bounding box center [39, 334] width 78 height 668
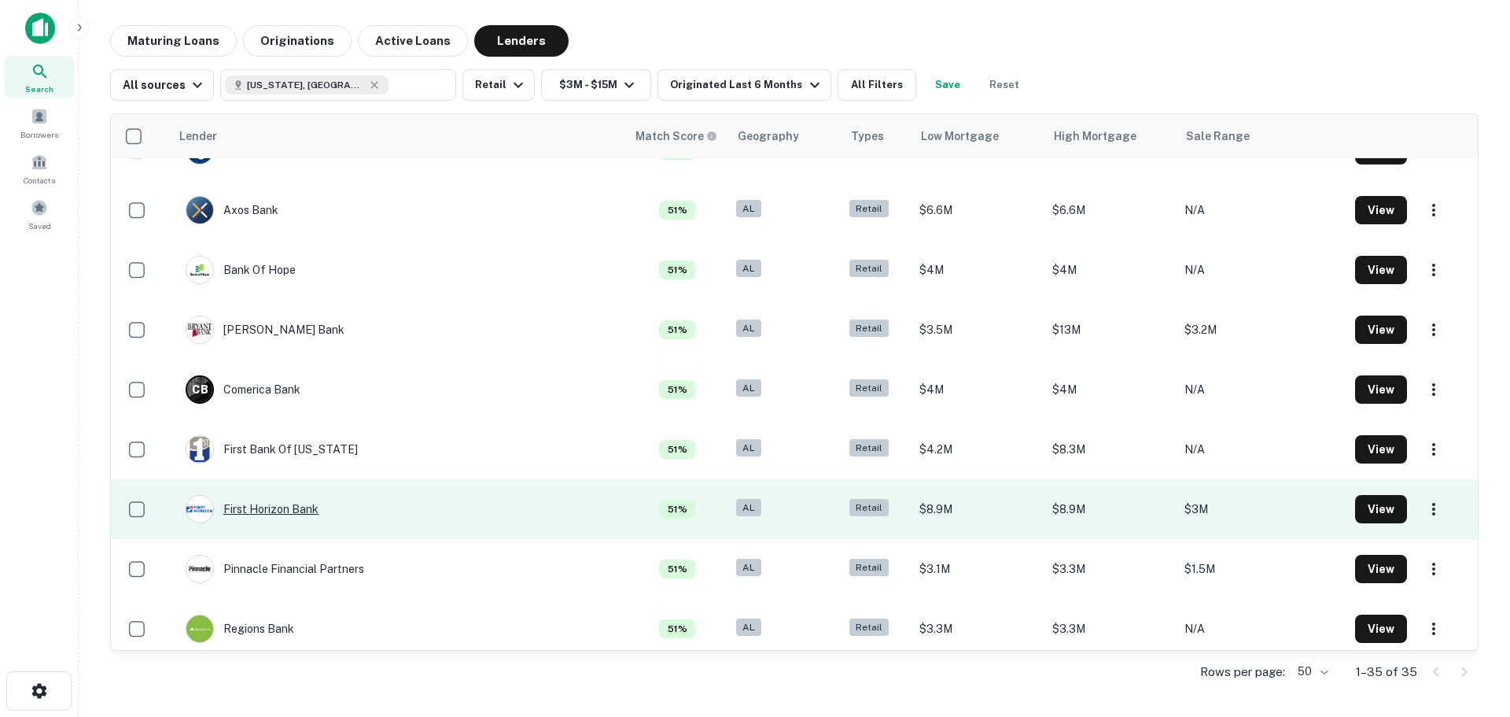
click at [289, 500] on div "First Horizon Bank" at bounding box center [252, 509] width 133 height 28
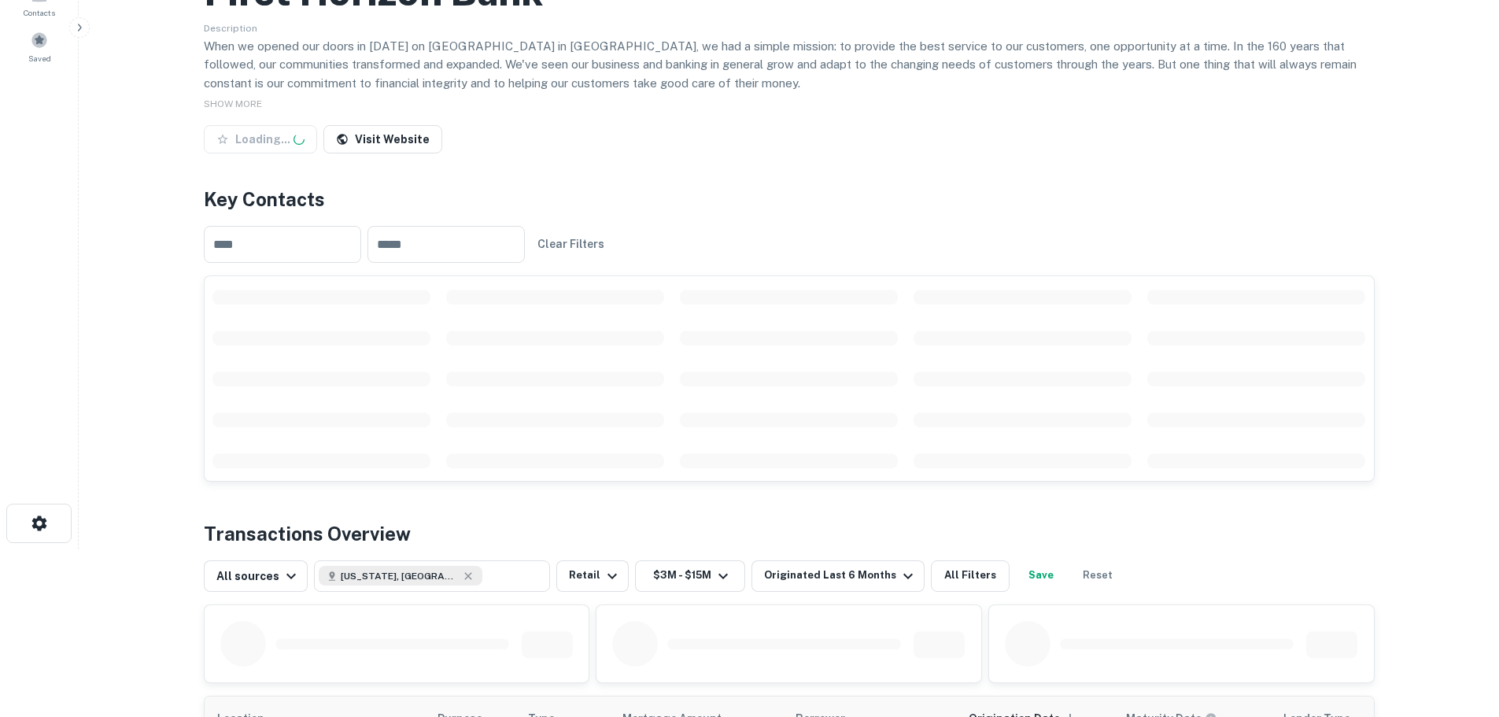
scroll to position [236, 0]
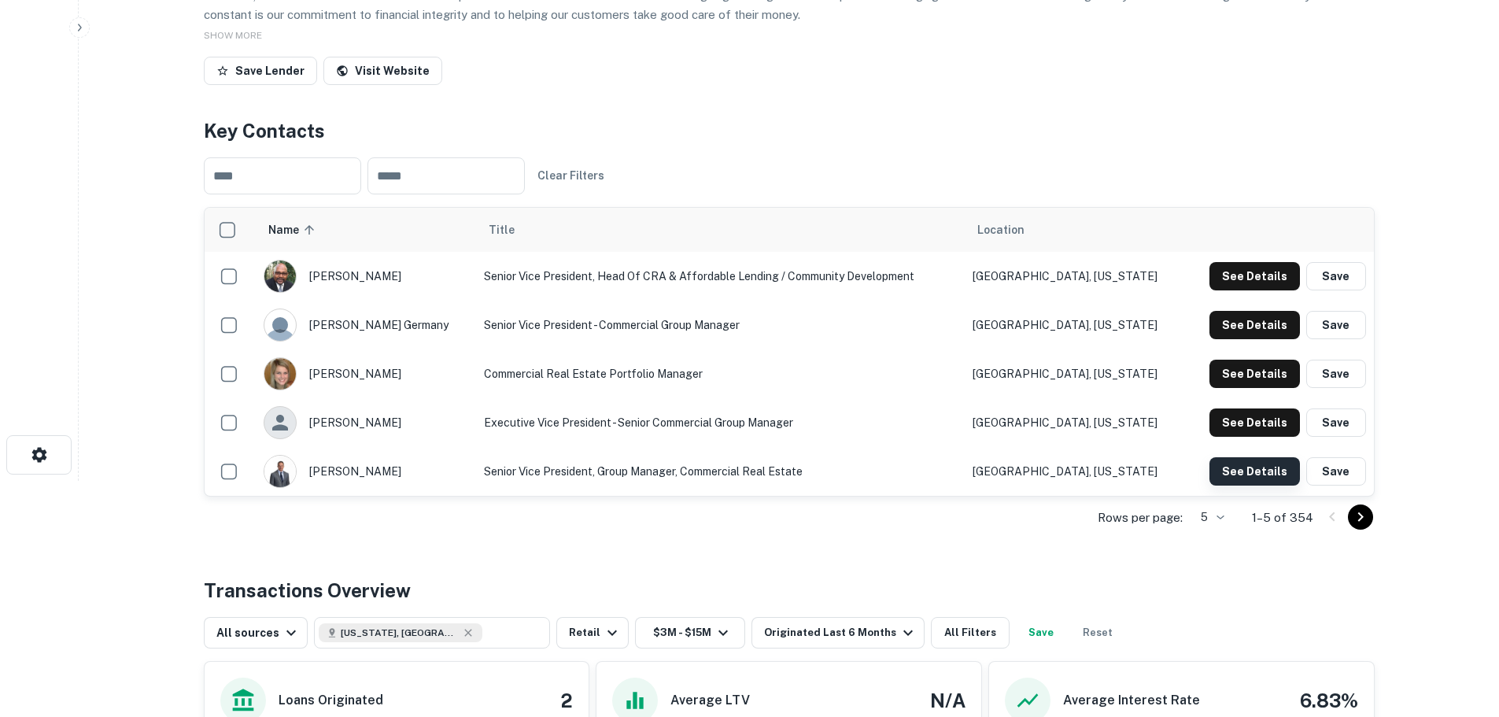
click at [1248, 466] on button "See Details" at bounding box center [1254, 471] width 90 height 28
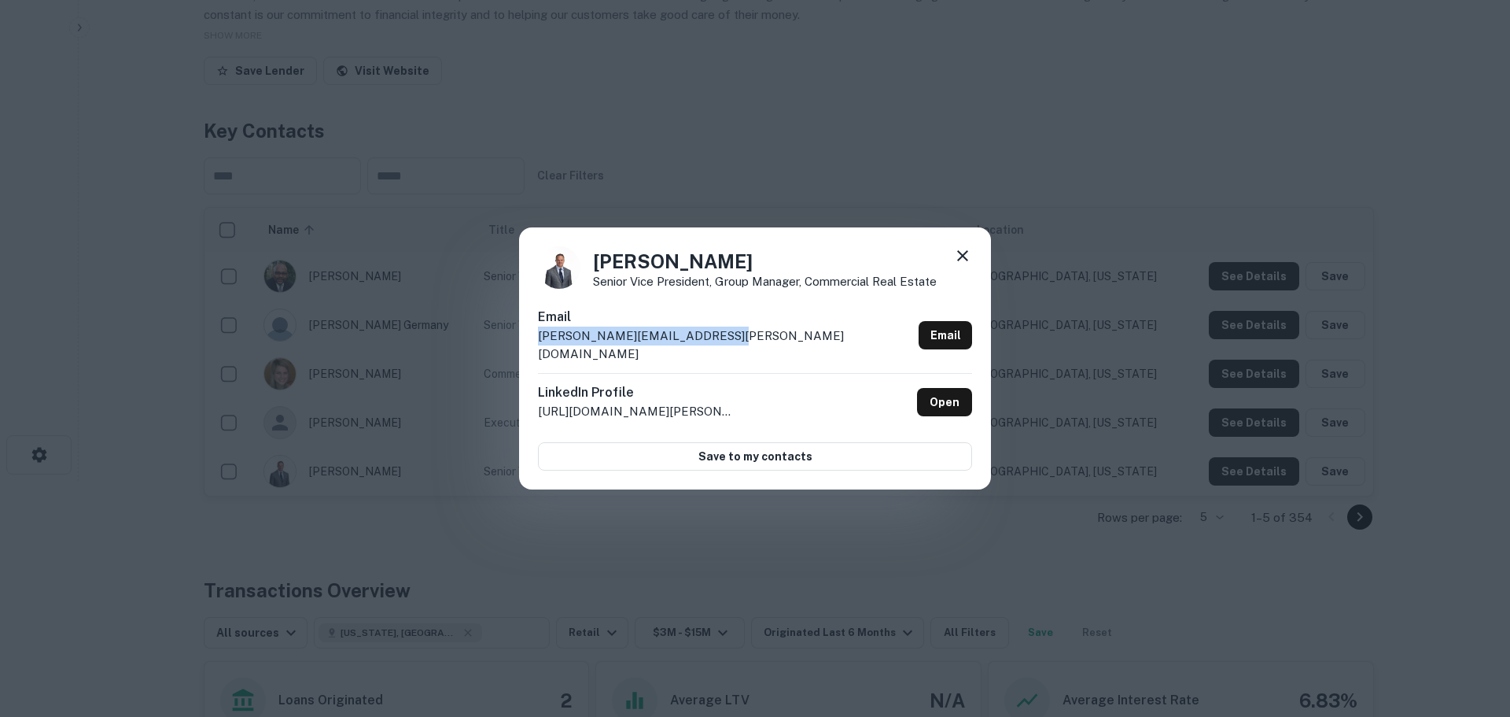
drag, startPoint x: 706, startPoint y: 347, endPoint x: 537, endPoint y: 345, distance: 169.2
click at [537, 345] on div "Martin Brown Senior Vice President, Group Manager, Commercial Real Estate Email…" at bounding box center [755, 358] width 472 height 263
copy p "martin.brown@firsthorizon.com"
click at [963, 261] on icon at bounding box center [962, 255] width 19 height 19
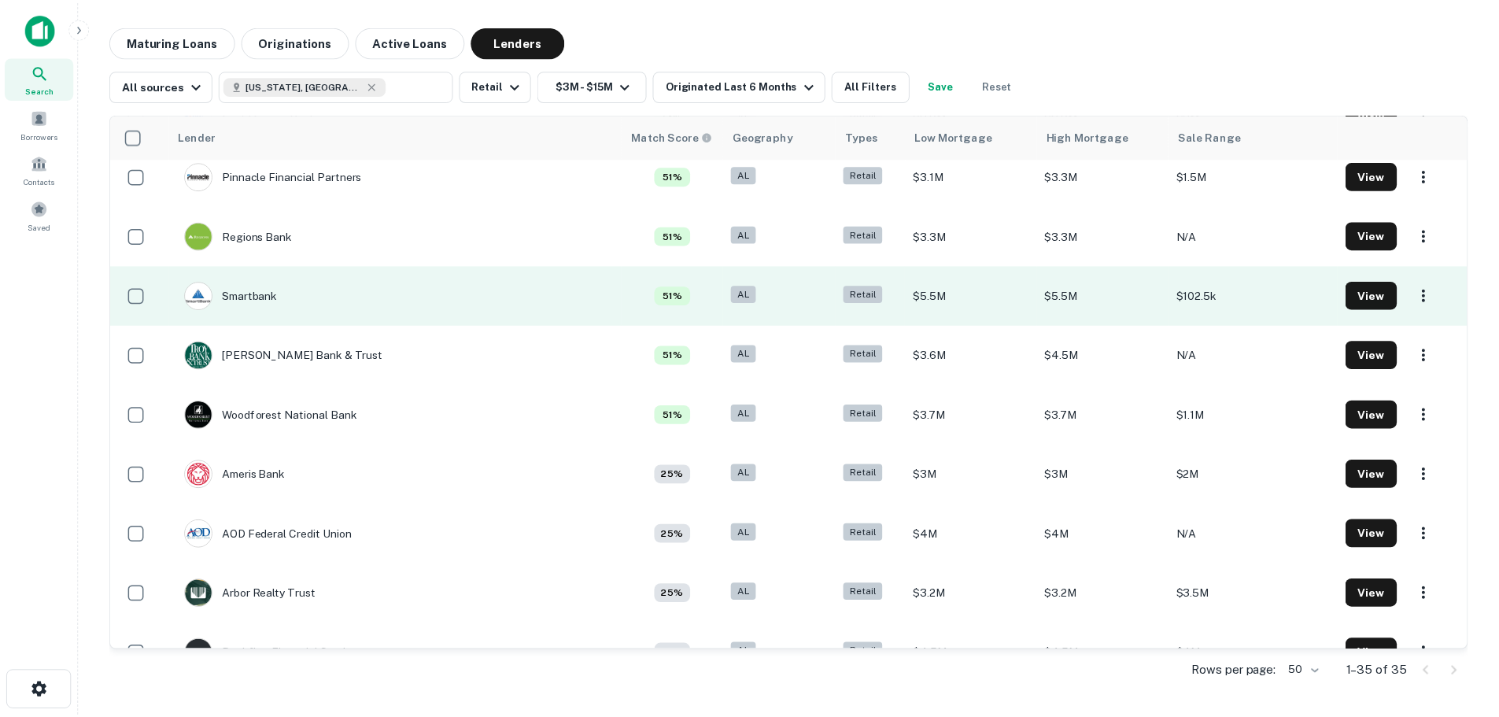
scroll to position [629, 0]
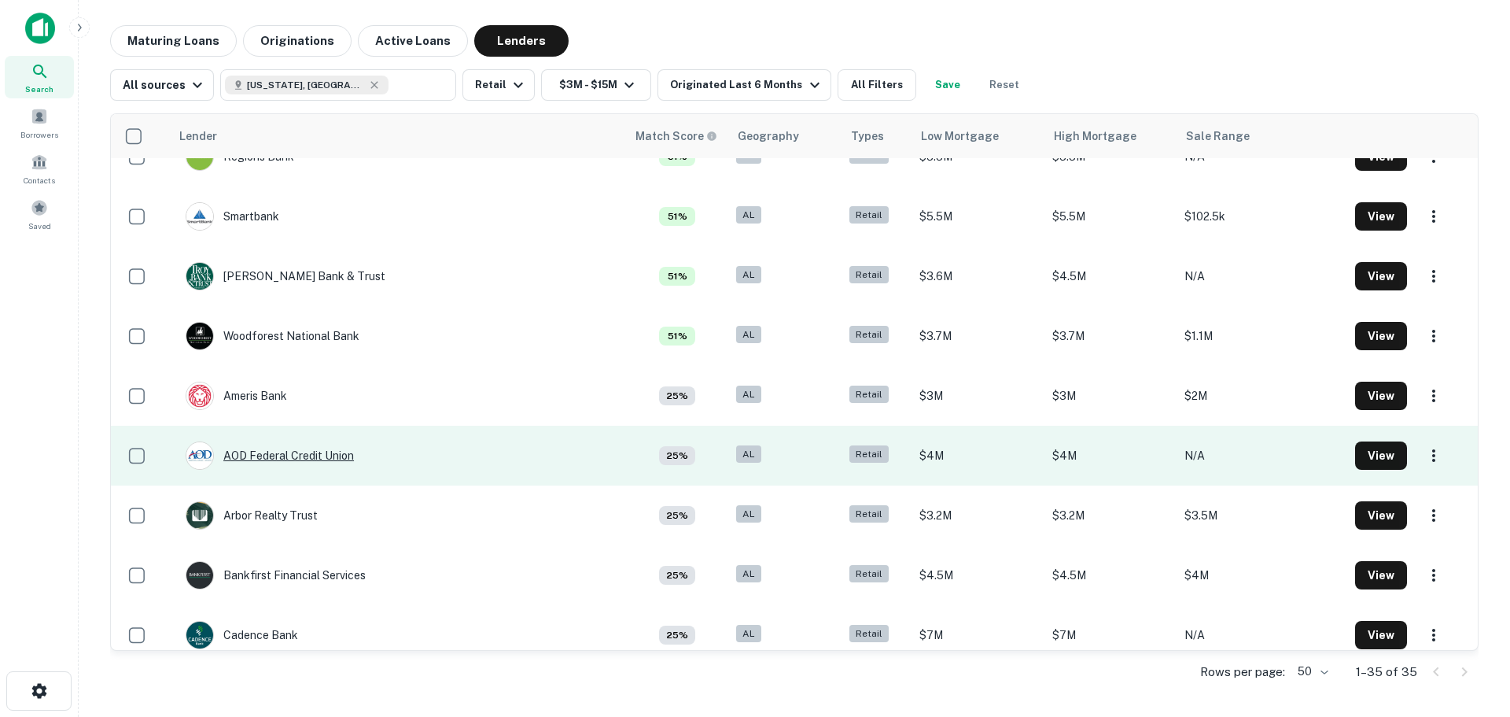
click at [326, 453] on div "AOD Federal Credit Union" at bounding box center [270, 455] width 168 height 28
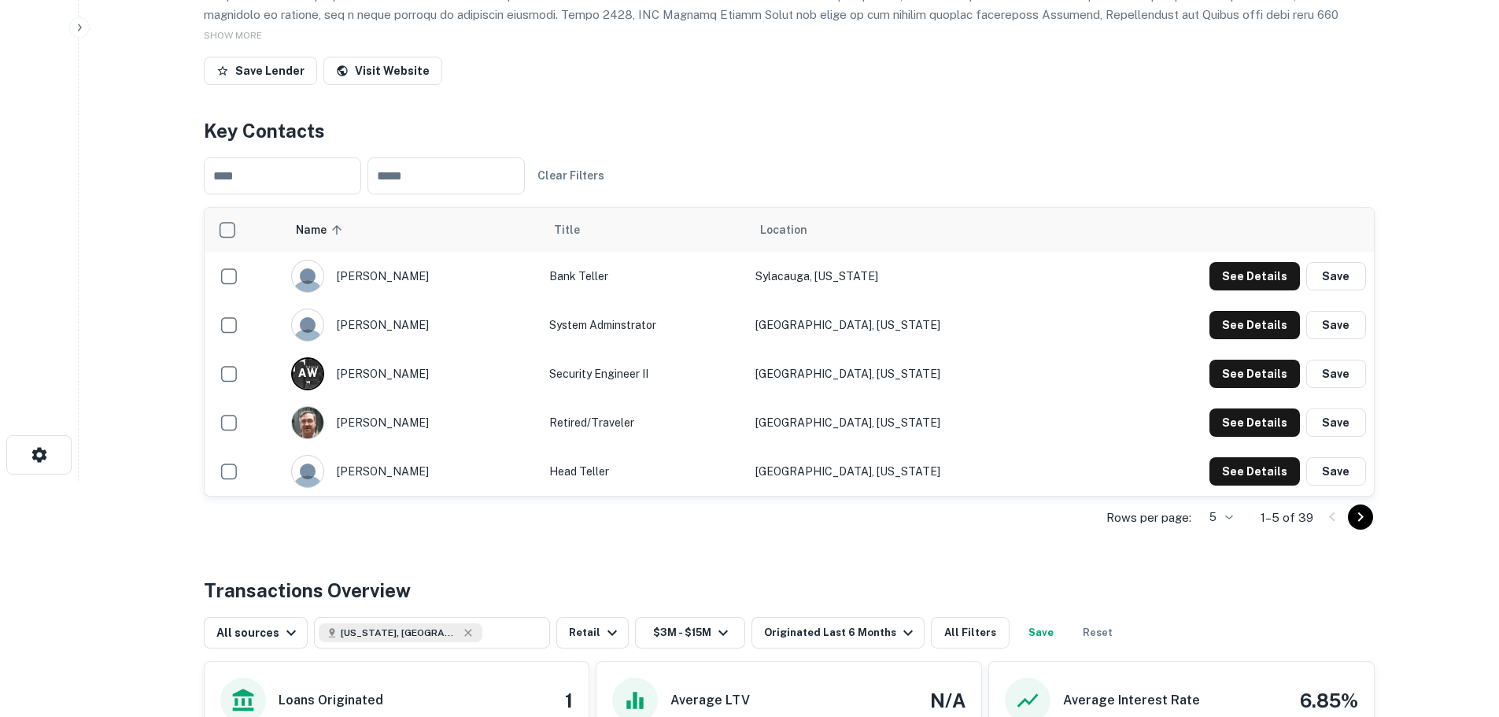
scroll to position [472, 0]
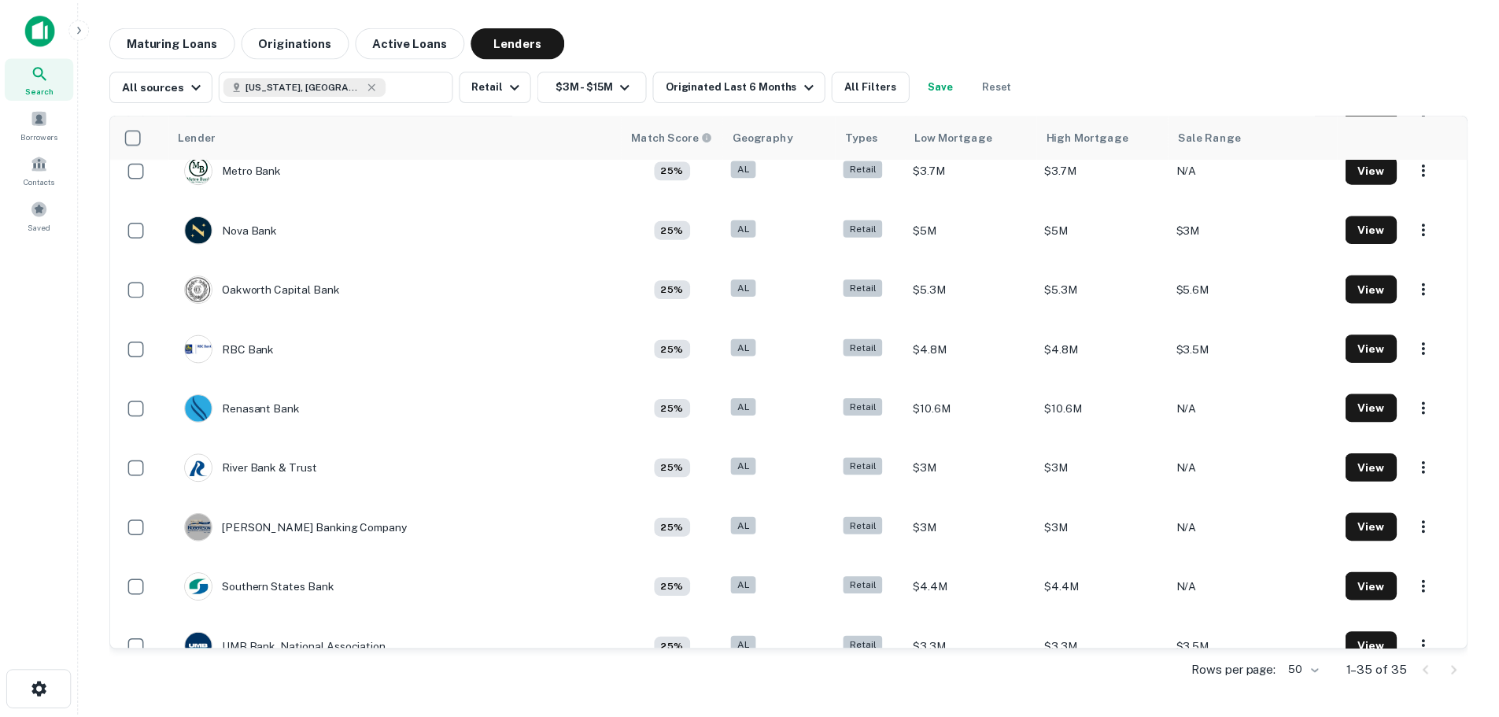
scroll to position [1601, 0]
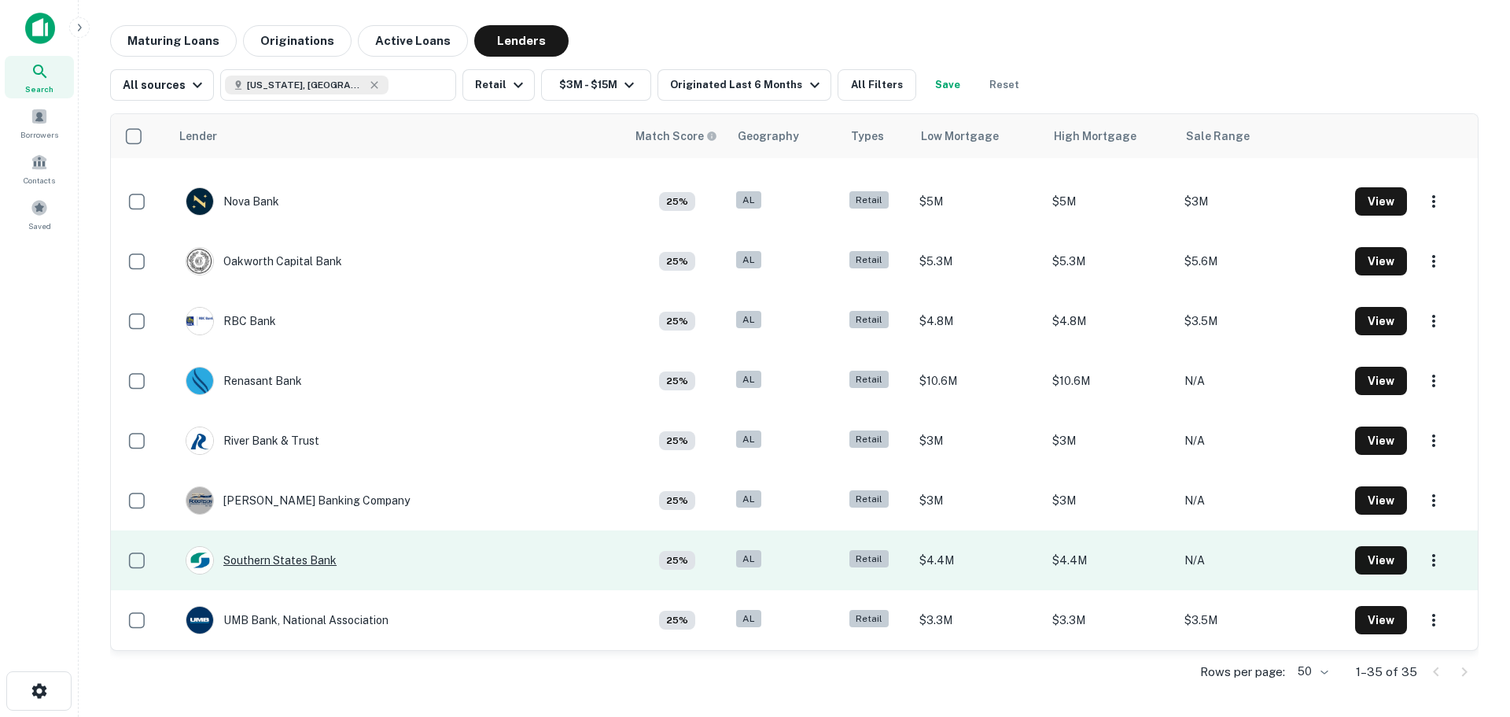
click at [317, 555] on div "Southern States Bank" at bounding box center [261, 560] width 151 height 28
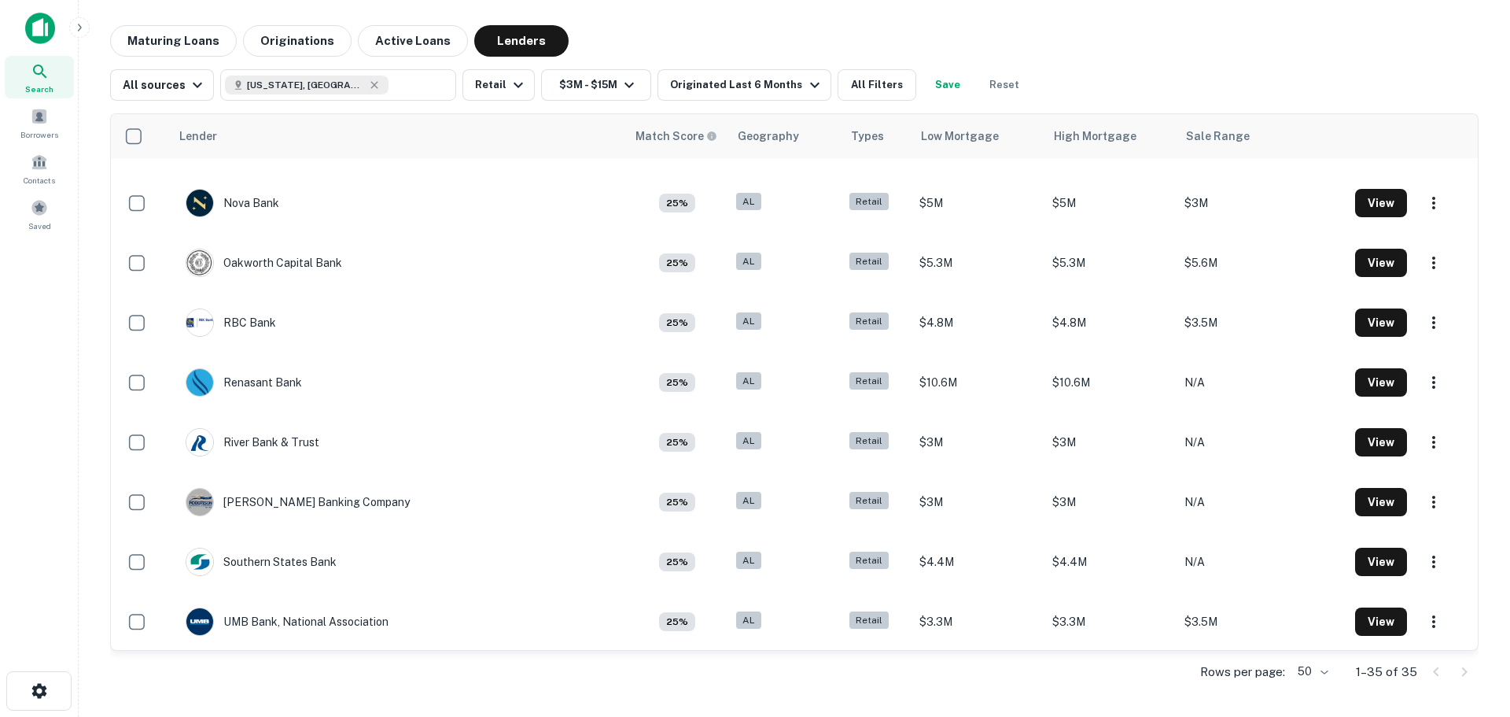
scroll to position [1601, 0]
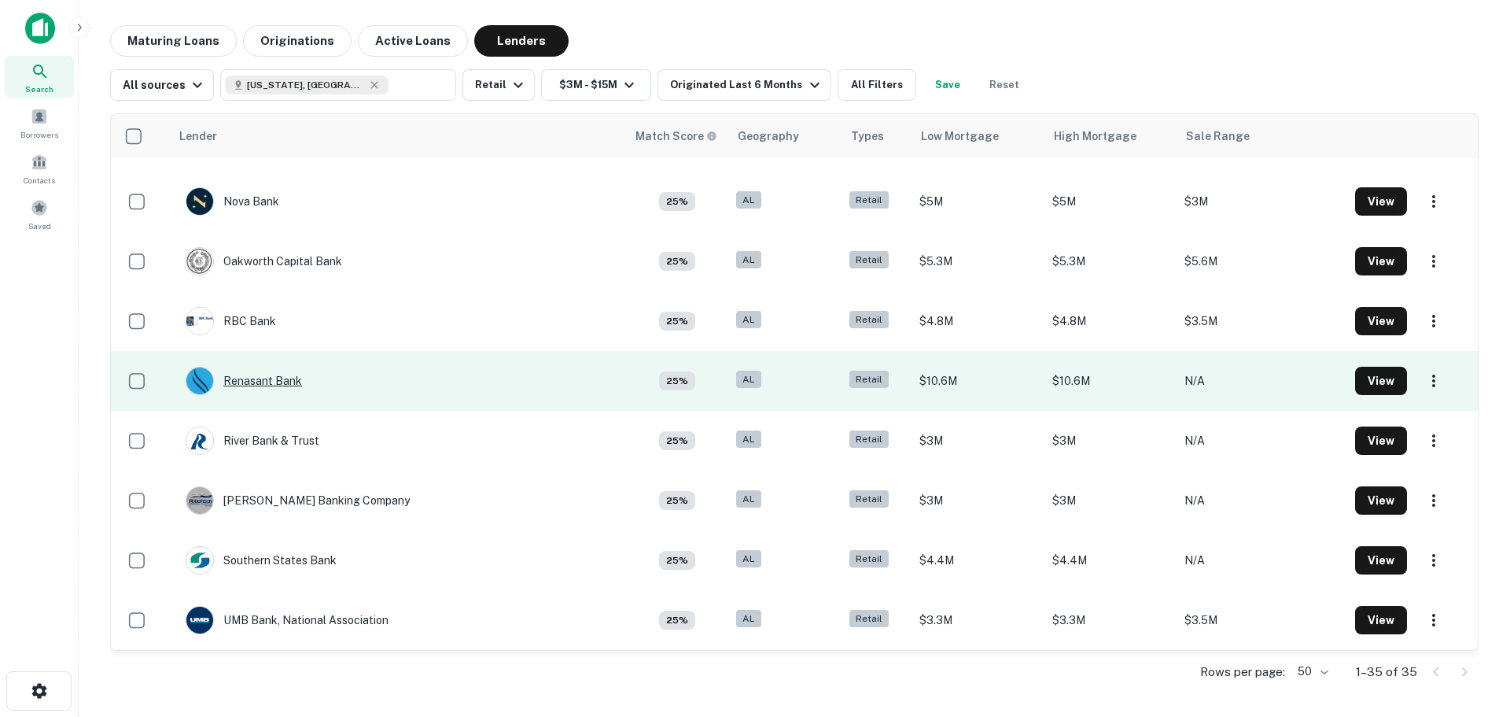
click at [282, 380] on div "Renasant Bank" at bounding box center [244, 381] width 116 height 28
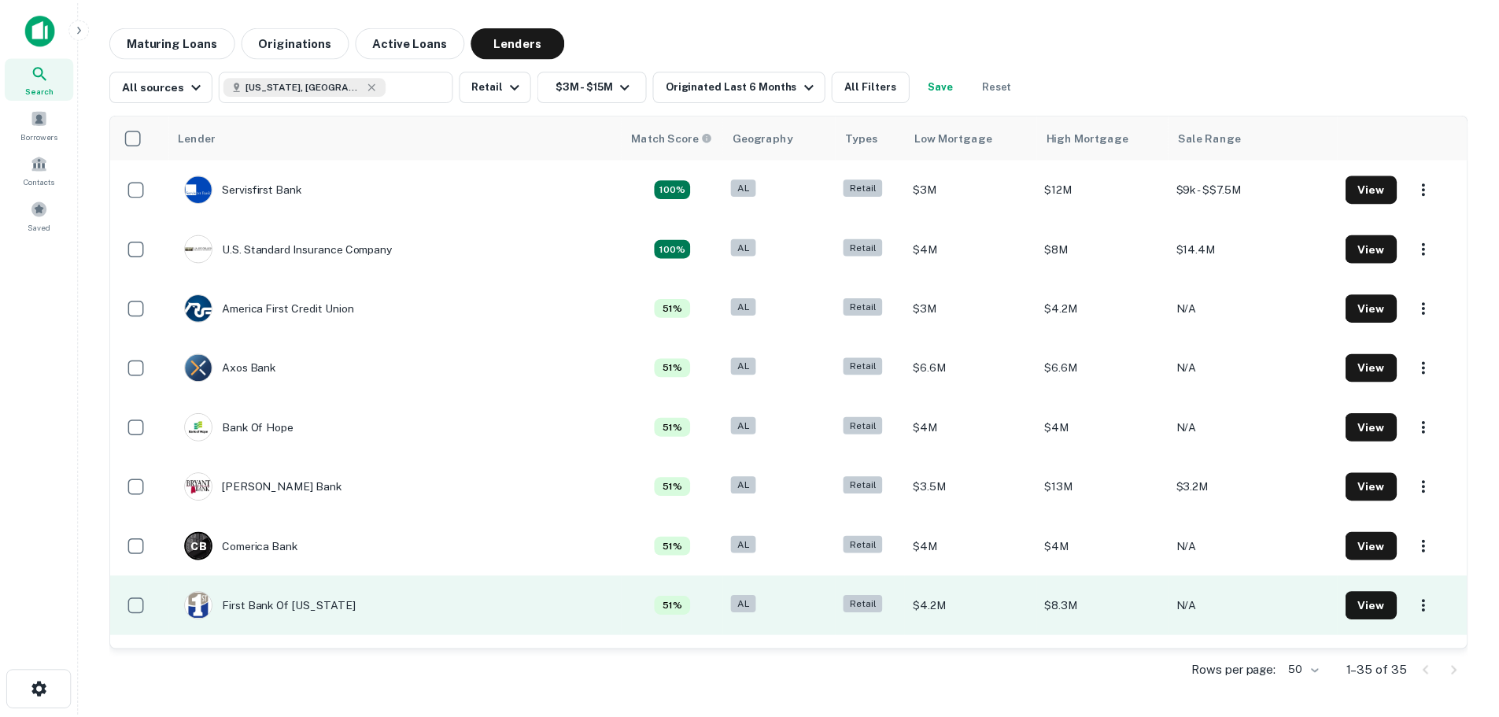
scroll to position [393, 0]
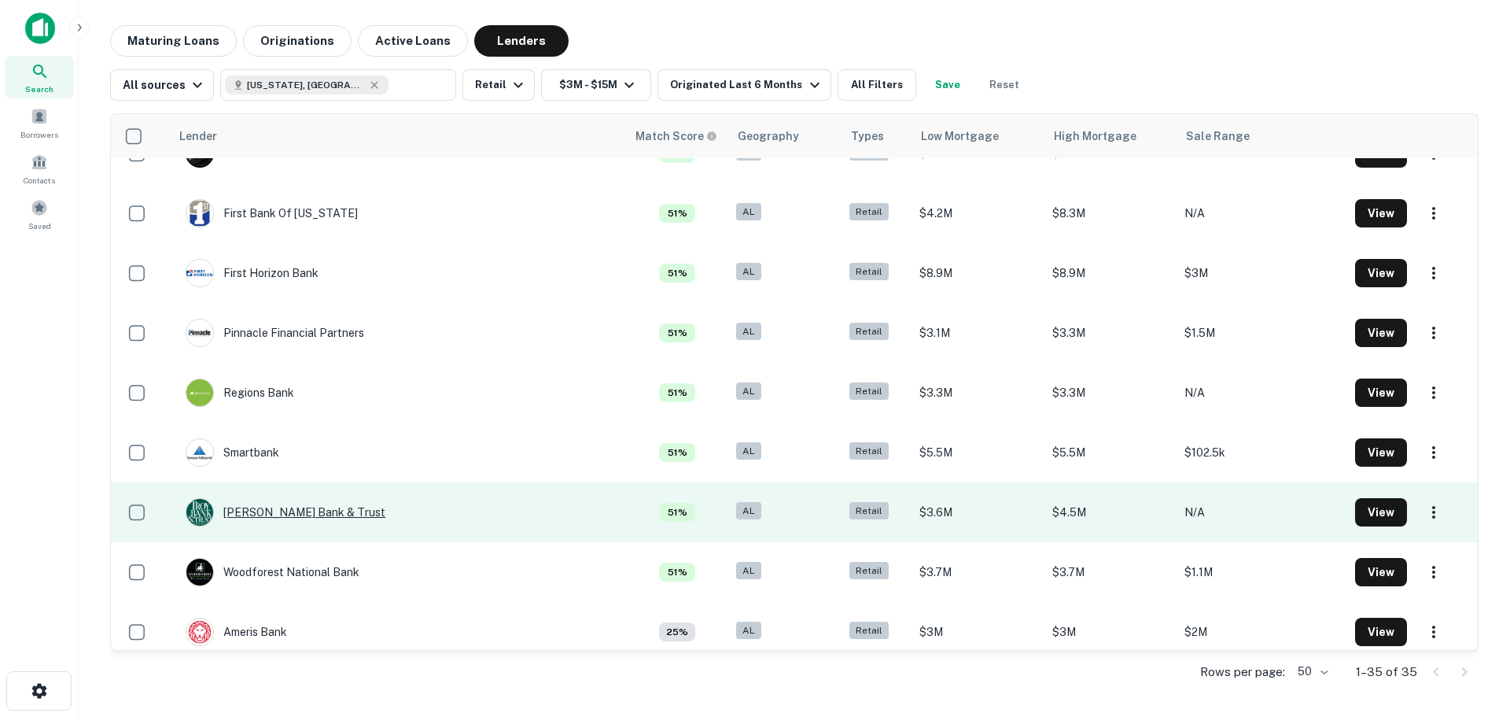
click at [303, 516] on div "Troy Bank & Trust" at bounding box center [286, 512] width 200 height 28
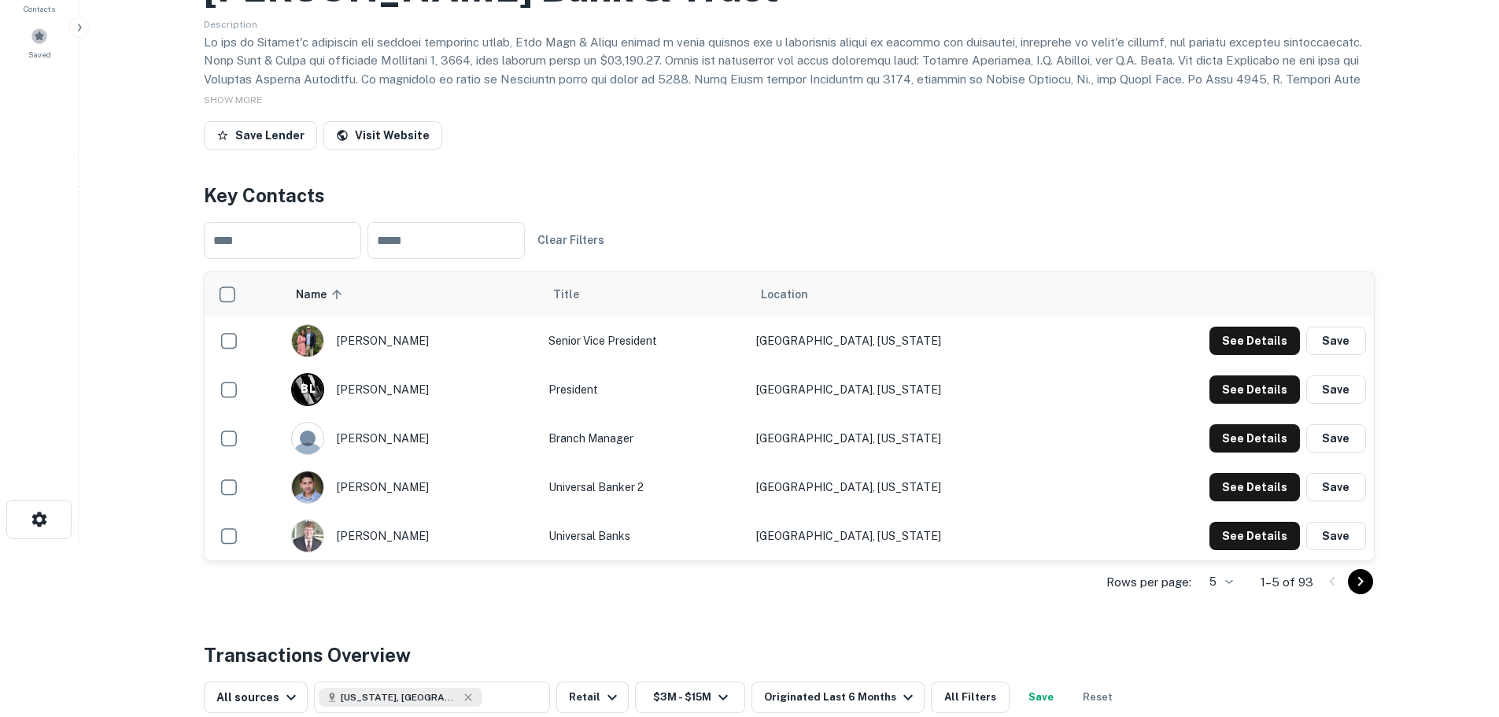
scroll to position [236, 0]
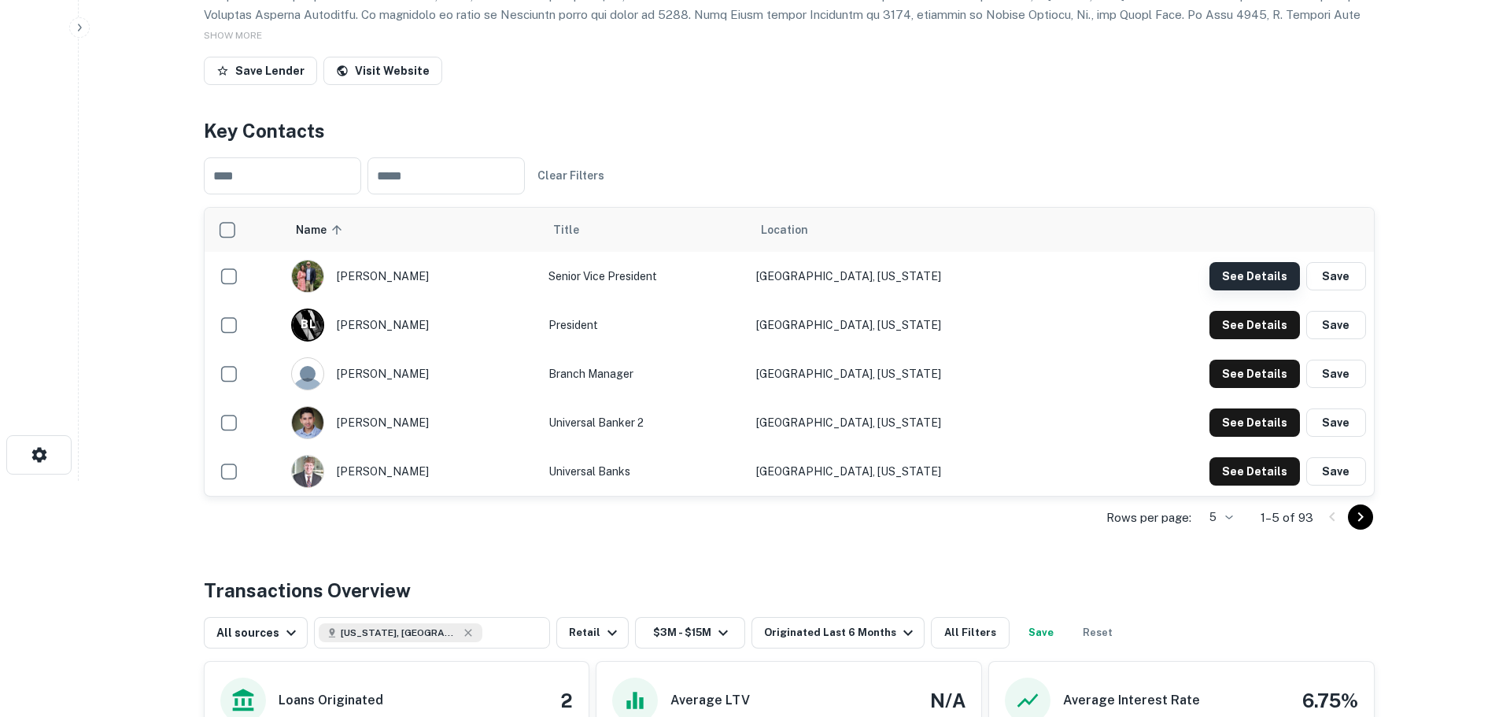
click at [1254, 276] on button "See Details" at bounding box center [1254, 276] width 90 height 28
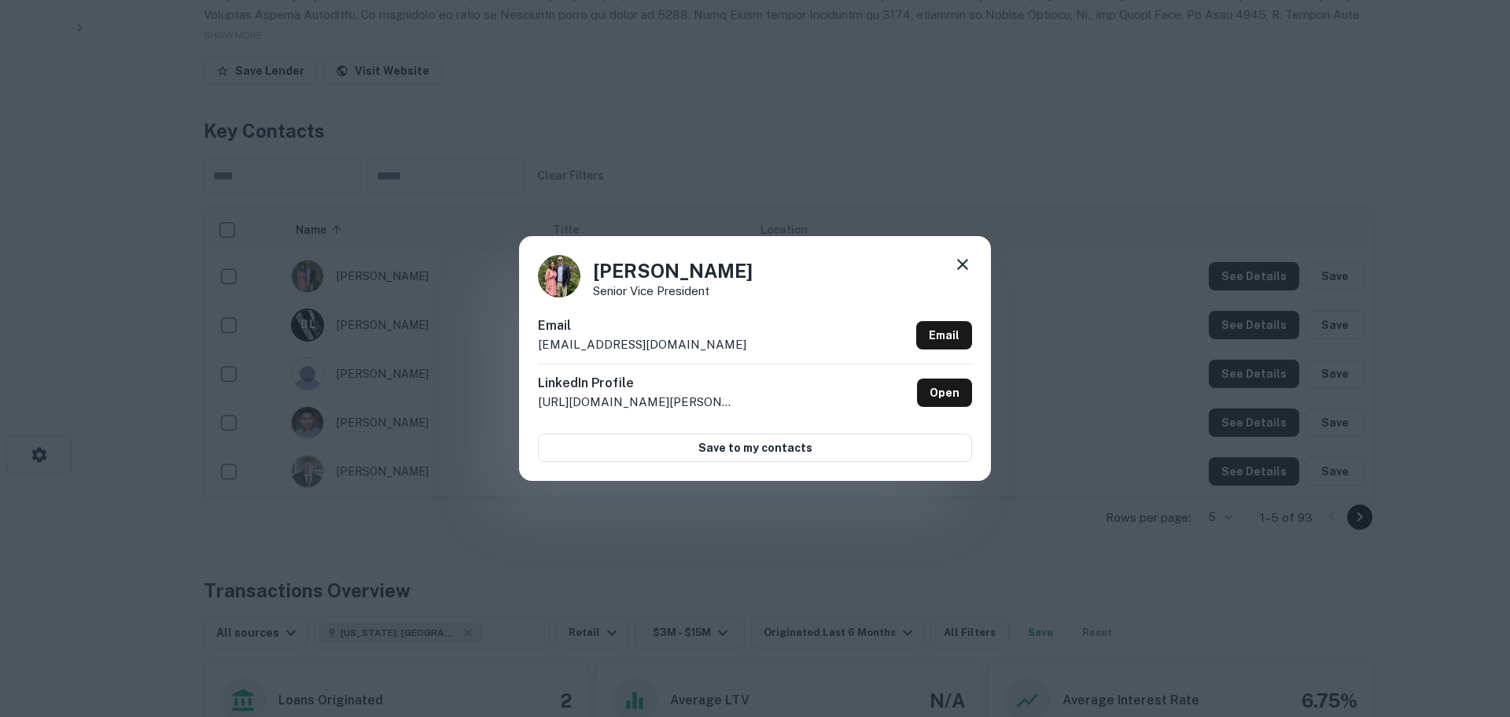
drag, startPoint x: 744, startPoint y: 346, endPoint x: 493, endPoint y: 345, distance: 251.0
click at [493, 345] on div "Charles Reynolds Senior Vice President Email creynolds@troybankandtrust.com Ema…" at bounding box center [755, 358] width 1510 height 717
copy p "creynolds@troybankandtrust.com"
click at [973, 264] on div "Charles Reynolds Senior Vice President Email creynolds@troybankandtrust.com Ema…" at bounding box center [755, 358] width 472 height 244
click at [966, 264] on icon at bounding box center [962, 264] width 19 height 19
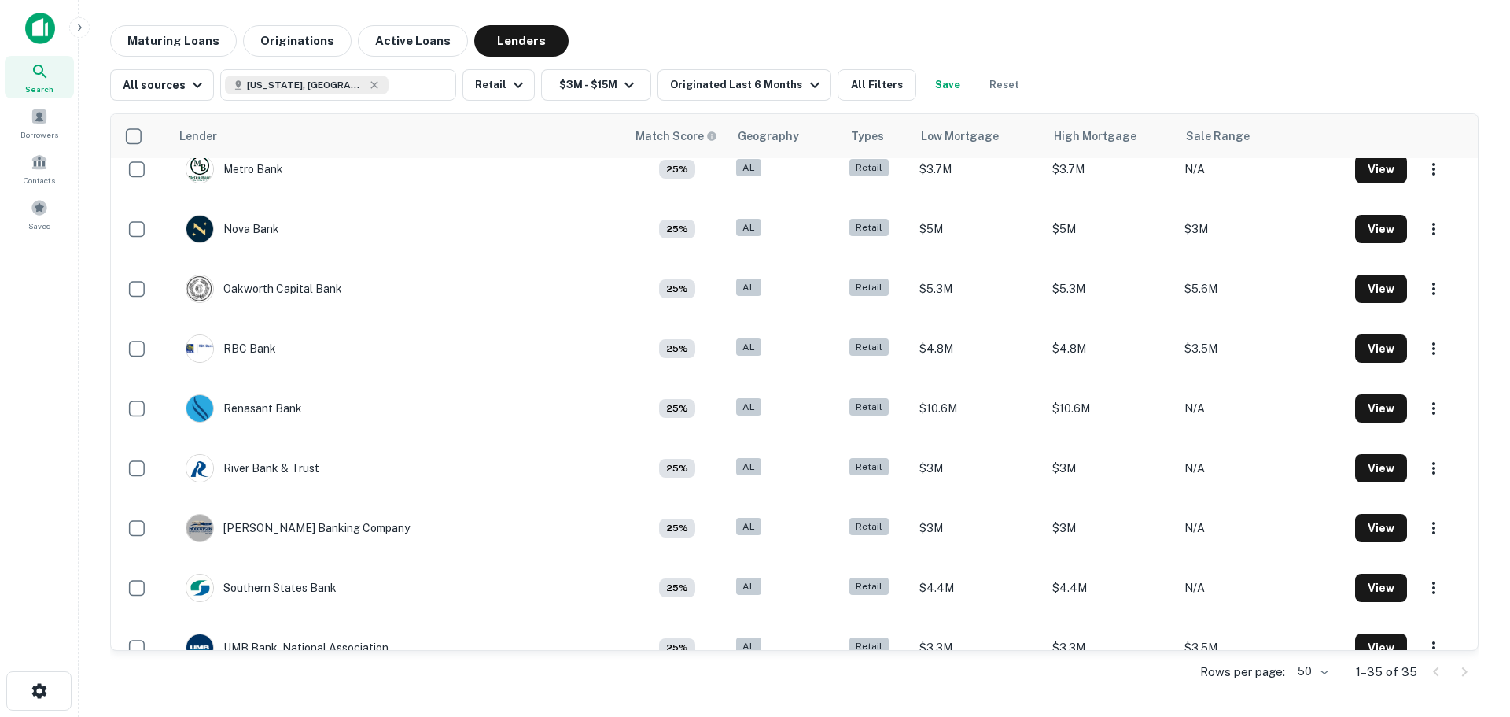
scroll to position [1601, 0]
